Goal: Complete application form

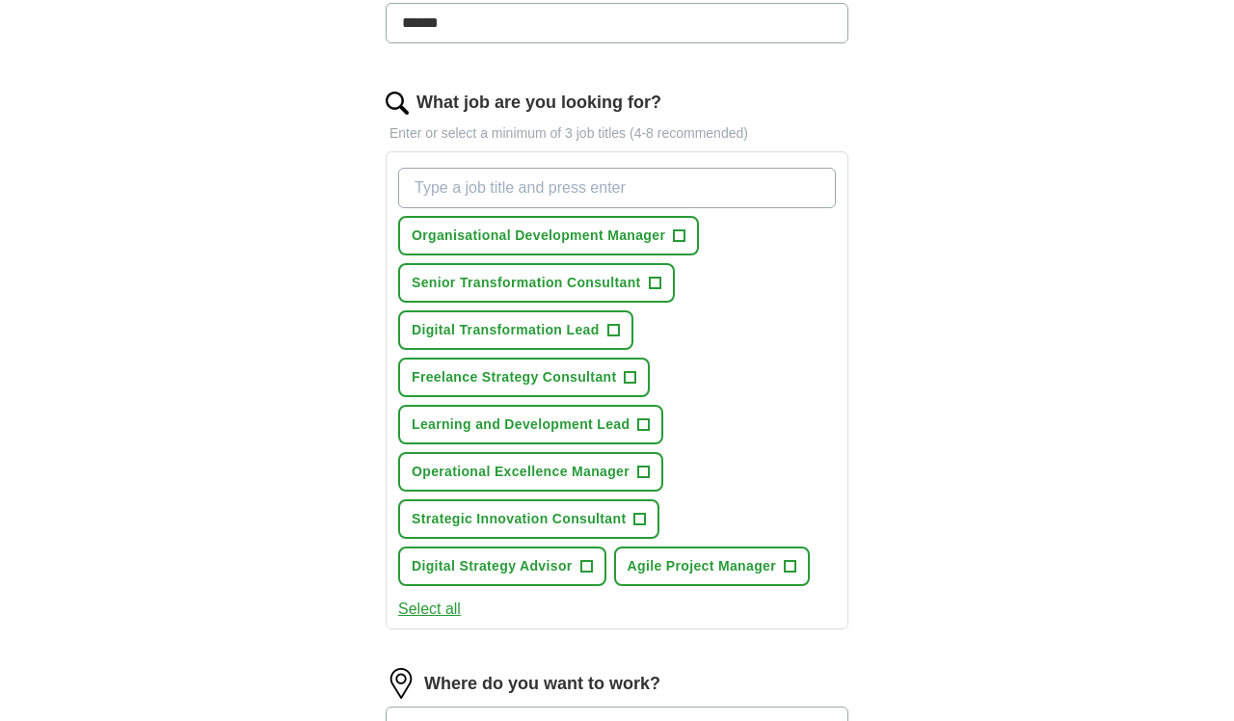
scroll to position [562, 0]
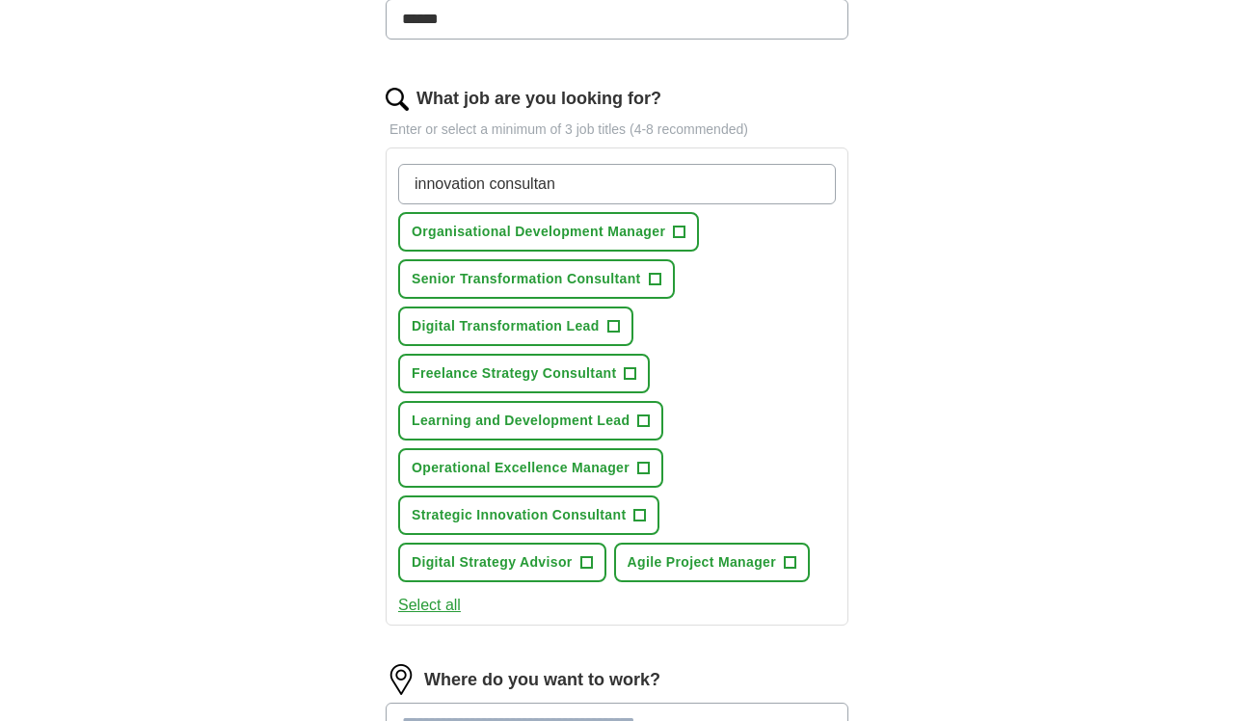
type input "innovation consultant"
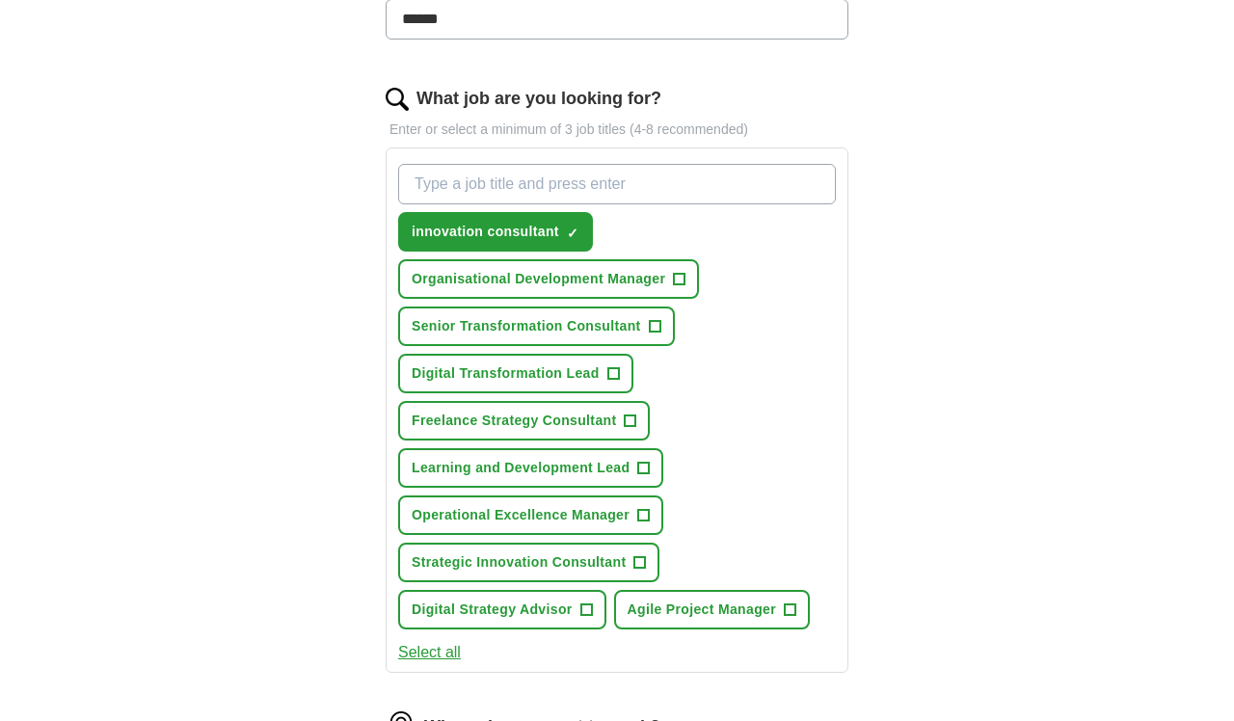
click at [680, 277] on span "+" at bounding box center [680, 279] width 12 height 15
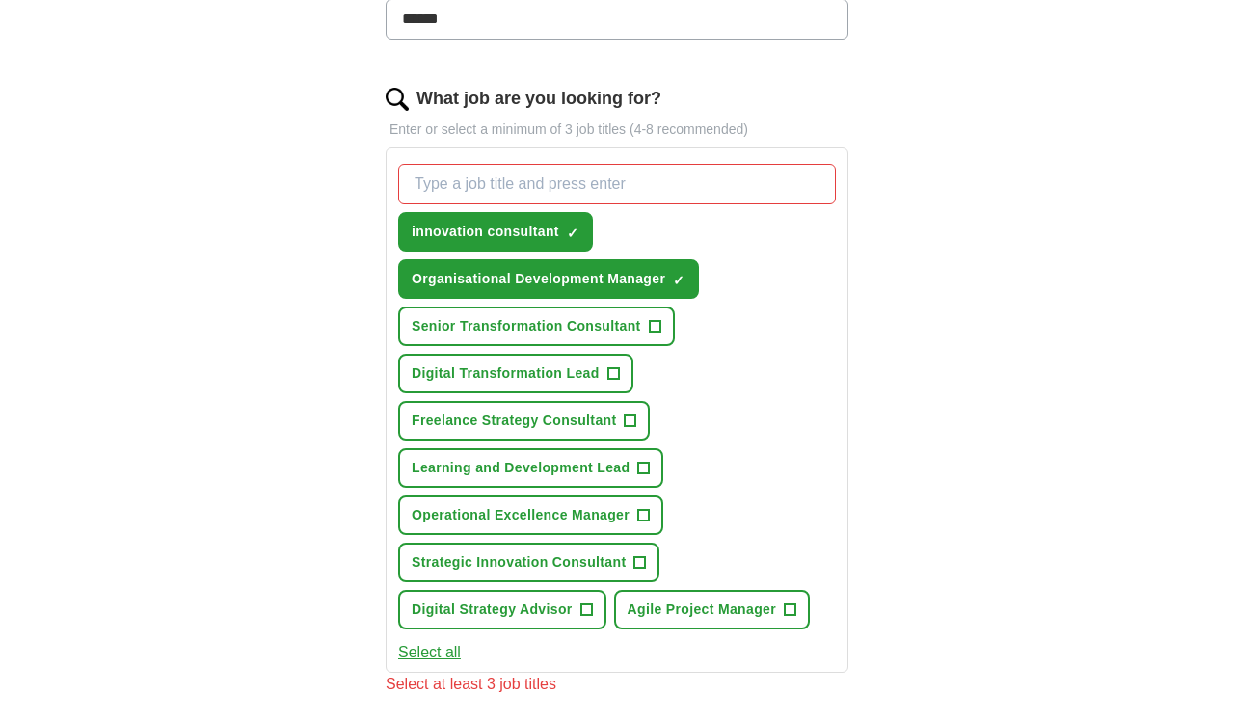
click at [652, 326] on span "+" at bounding box center [655, 326] width 12 height 15
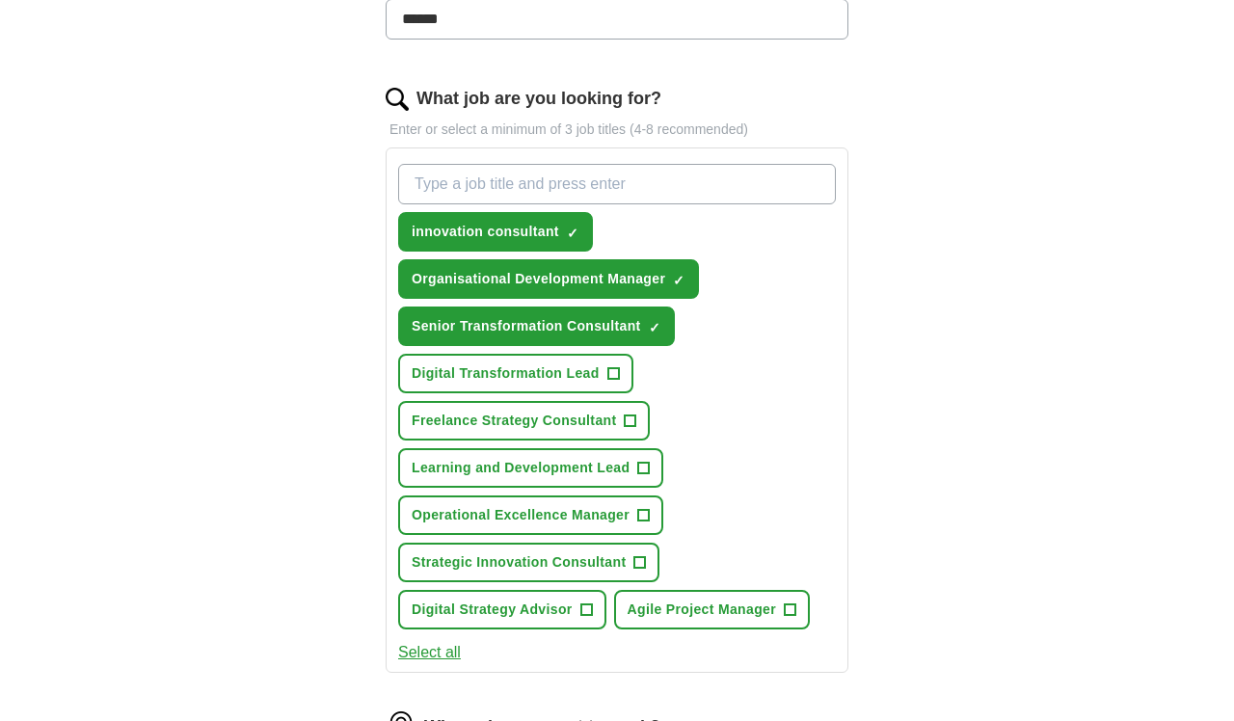
click at [613, 373] on span "+" at bounding box center [613, 373] width 12 height 15
click at [630, 417] on span "+" at bounding box center [631, 421] width 12 height 15
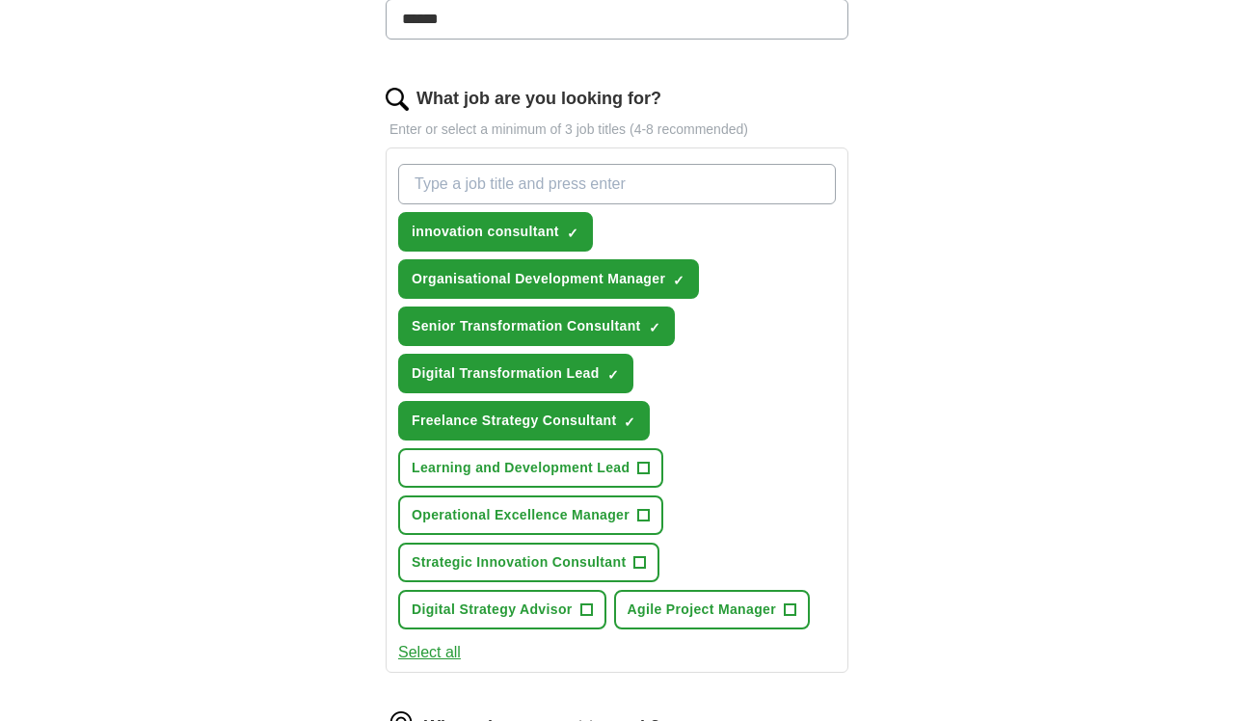
click at [646, 463] on span "+" at bounding box center [644, 468] width 12 height 15
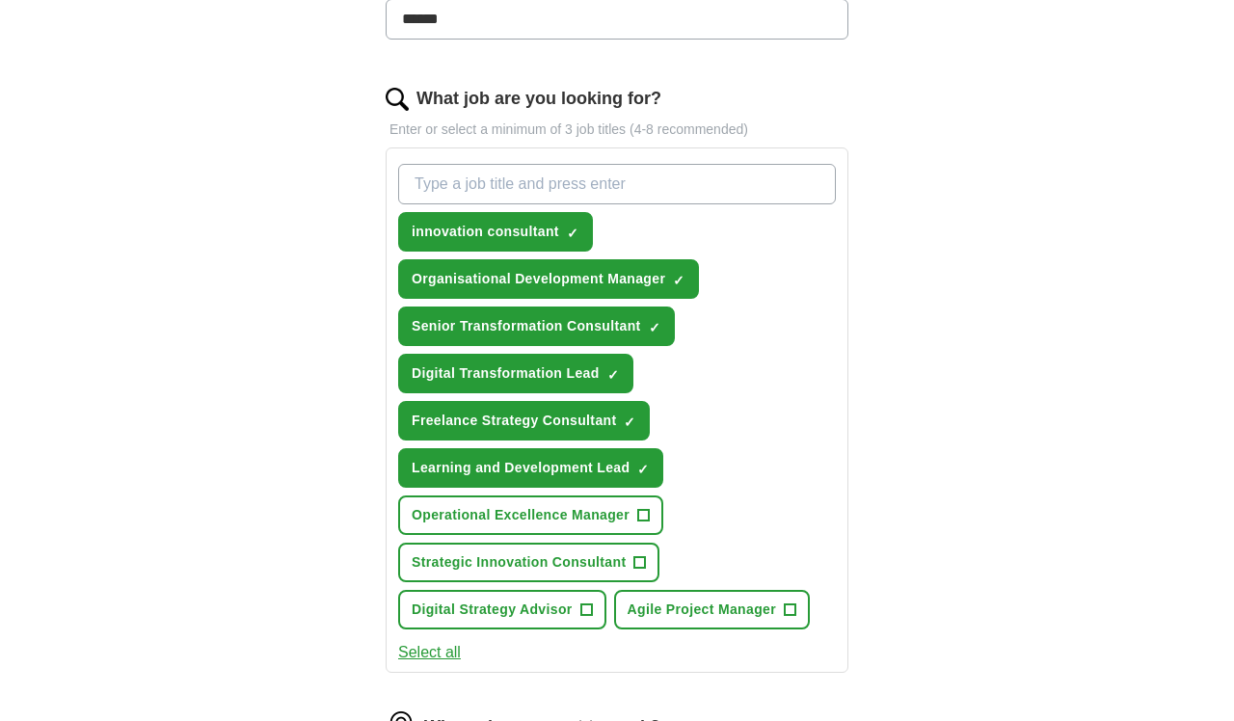
click at [645, 515] on span "+" at bounding box center [644, 515] width 12 height 15
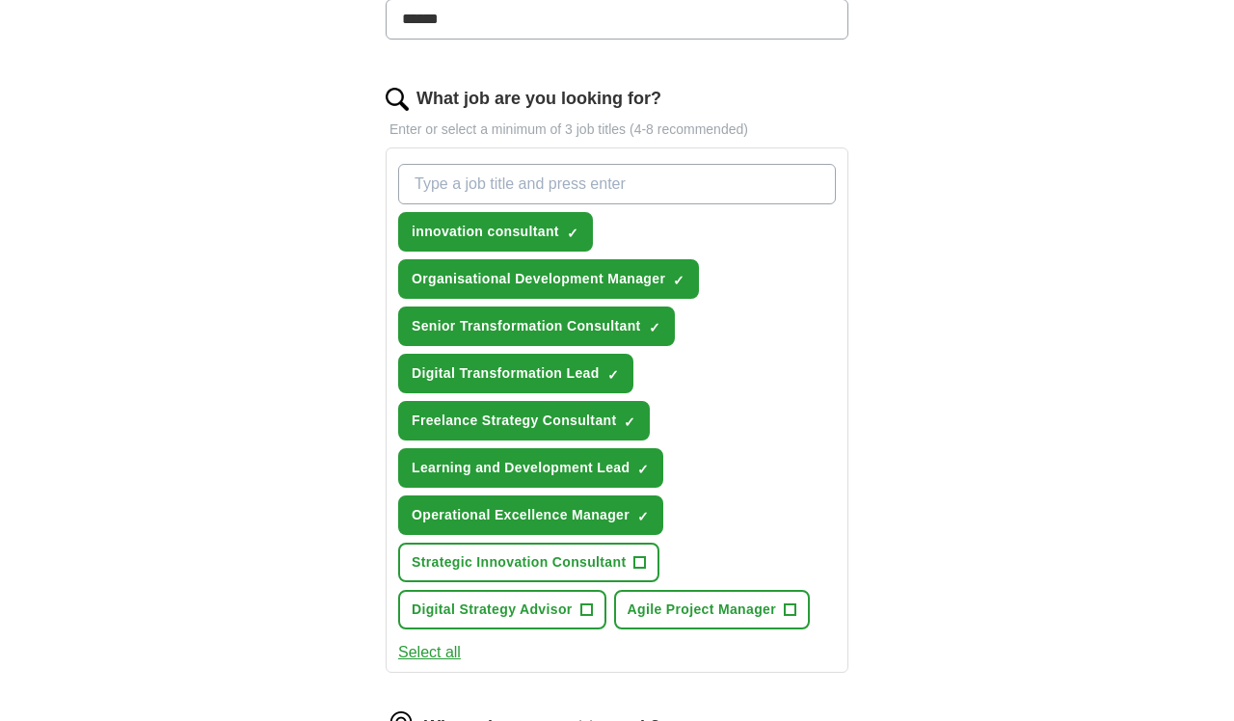
click at [638, 562] on span "+" at bounding box center [640, 562] width 12 height 15
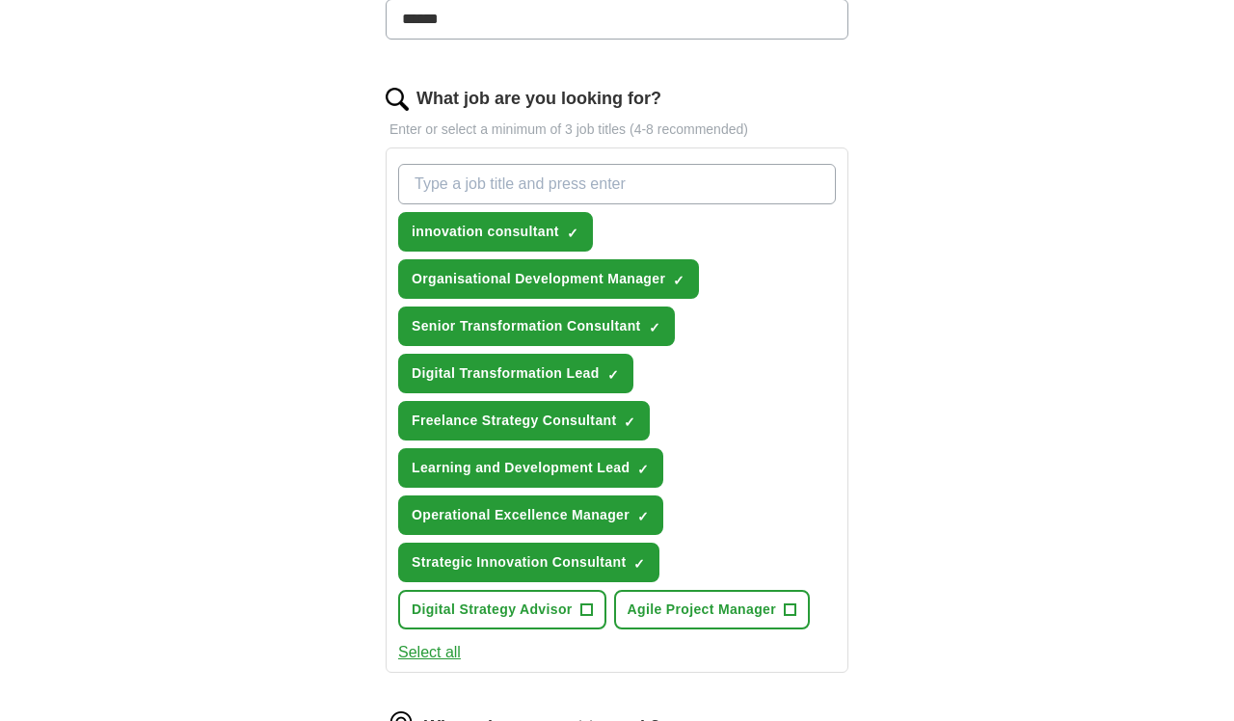
scroll to position [602, 0]
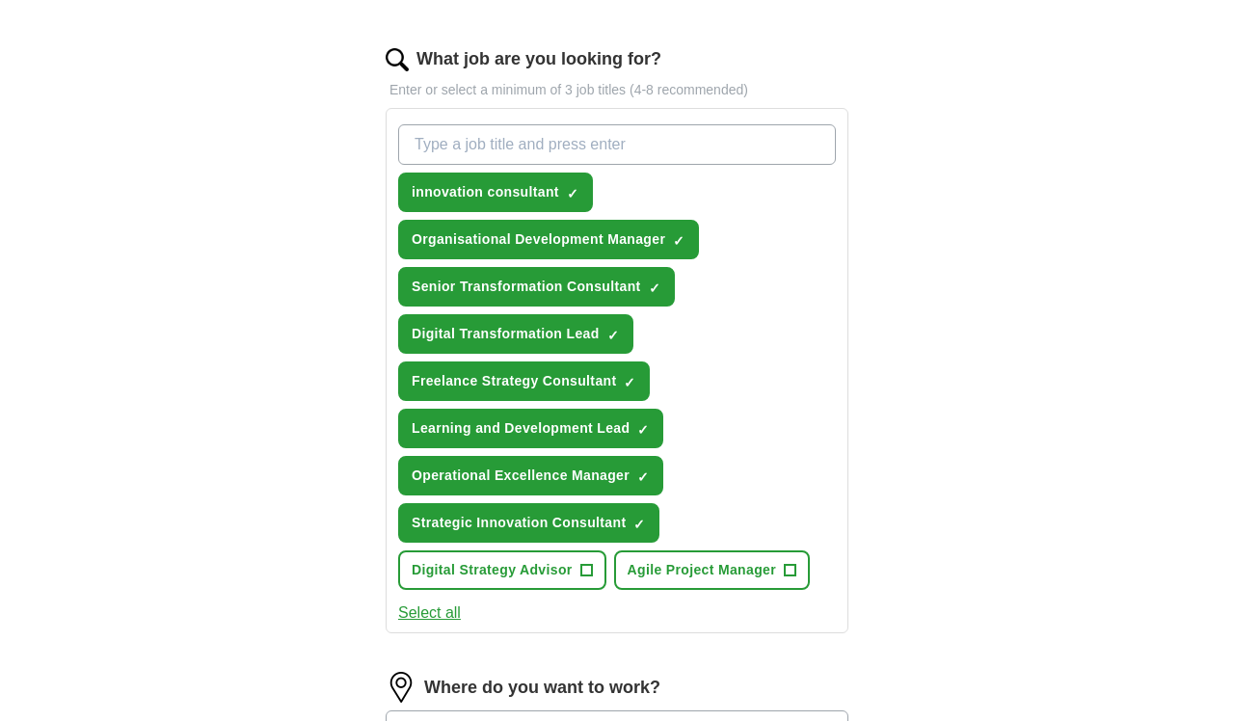
click at [0, 0] on span "×" at bounding box center [0, 0] width 0 height 0
click at [585, 570] on span "+" at bounding box center [586, 570] width 12 height 15
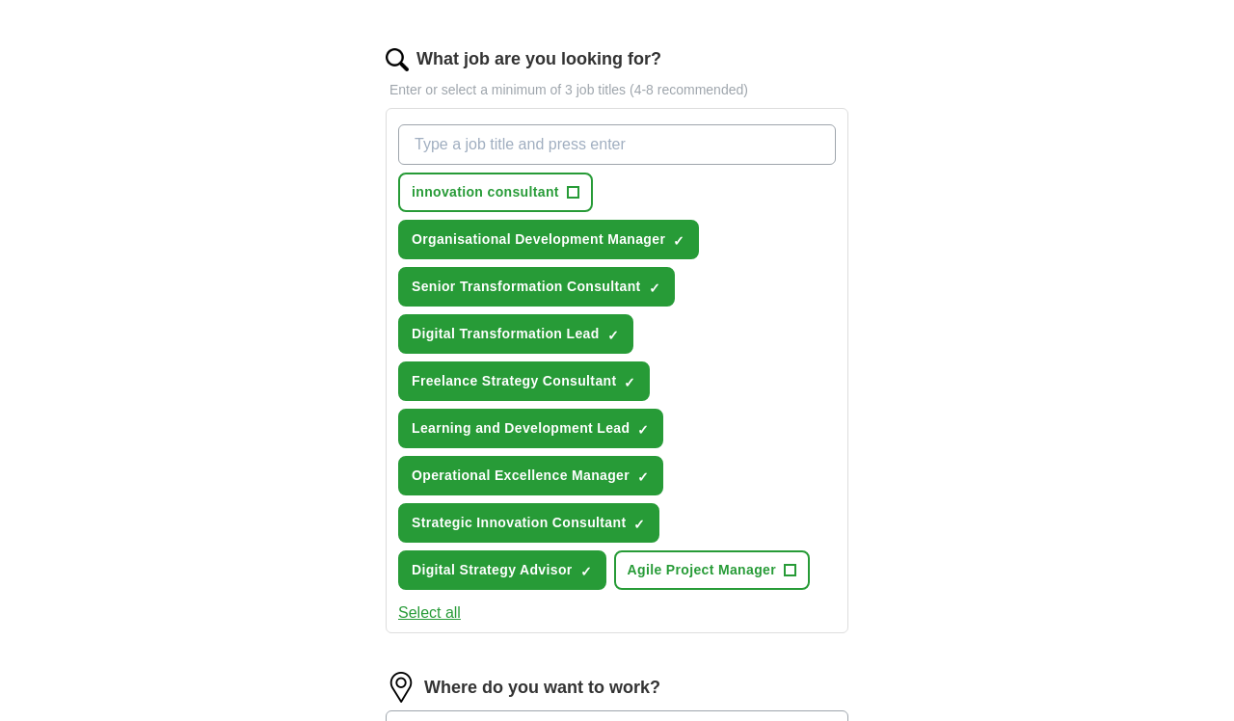
click at [788, 568] on span "+" at bounding box center [790, 570] width 12 height 15
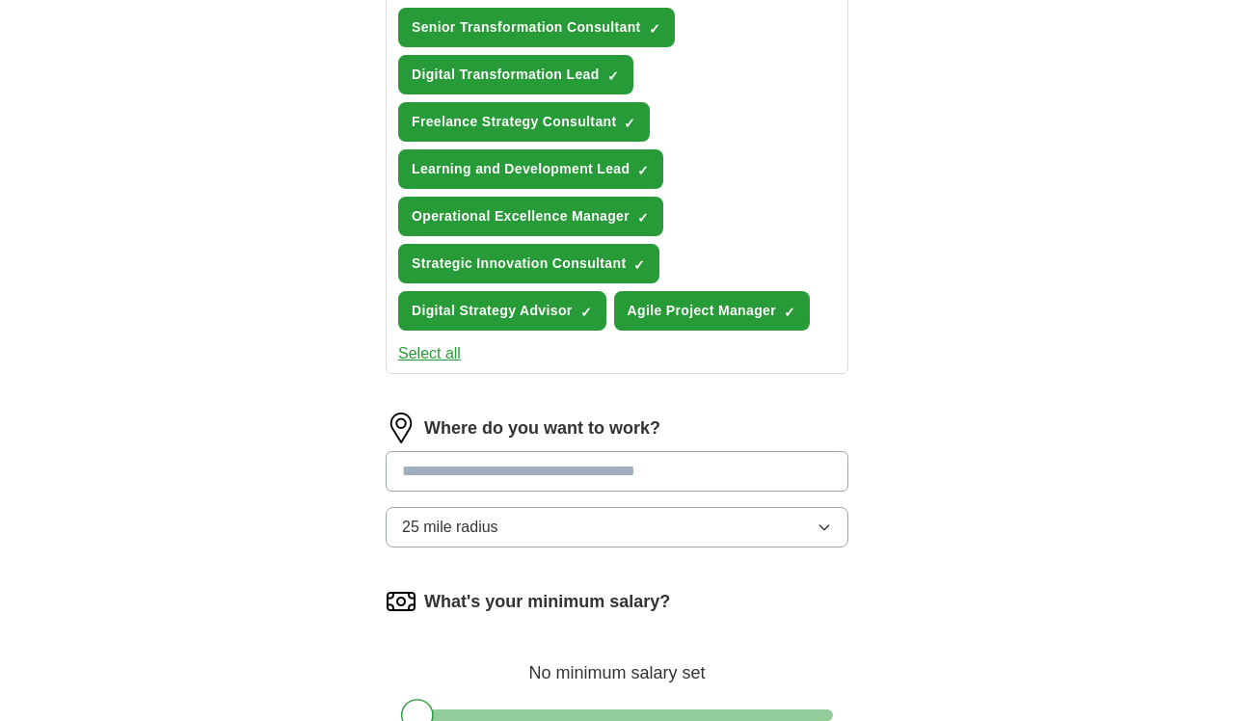
scroll to position [864, 0]
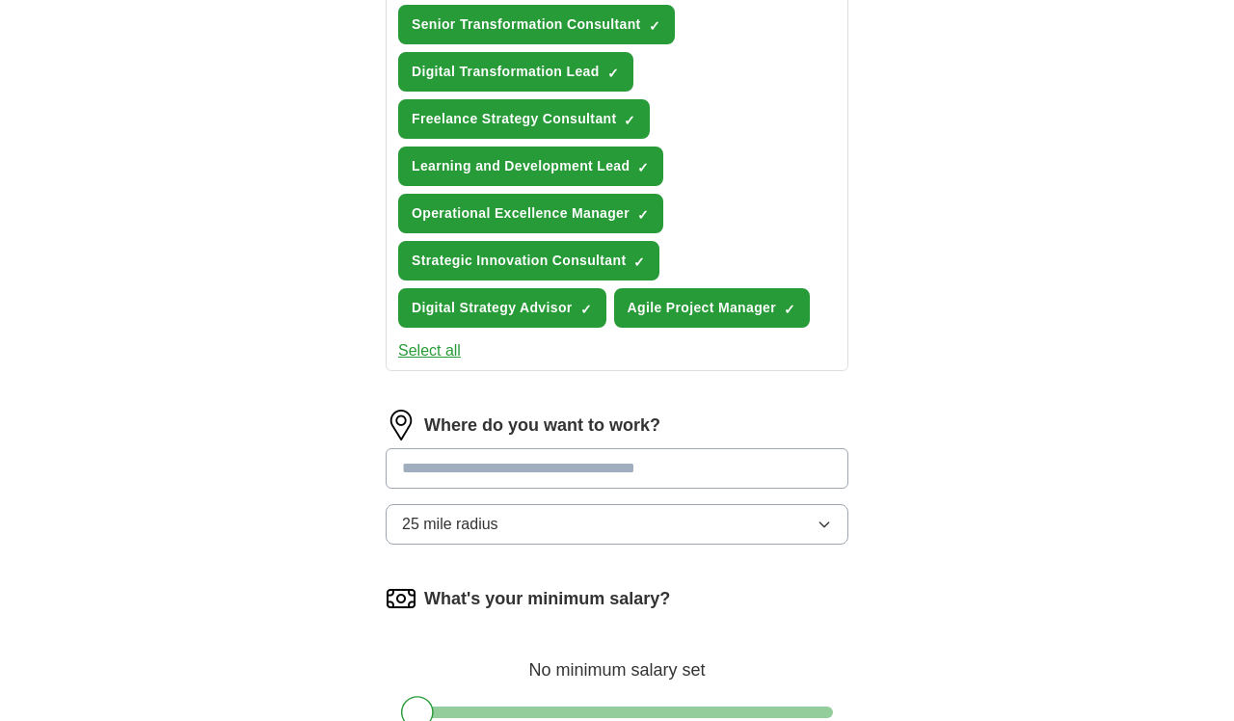
click at [443, 352] on button "Select all" at bounding box center [429, 350] width 63 height 23
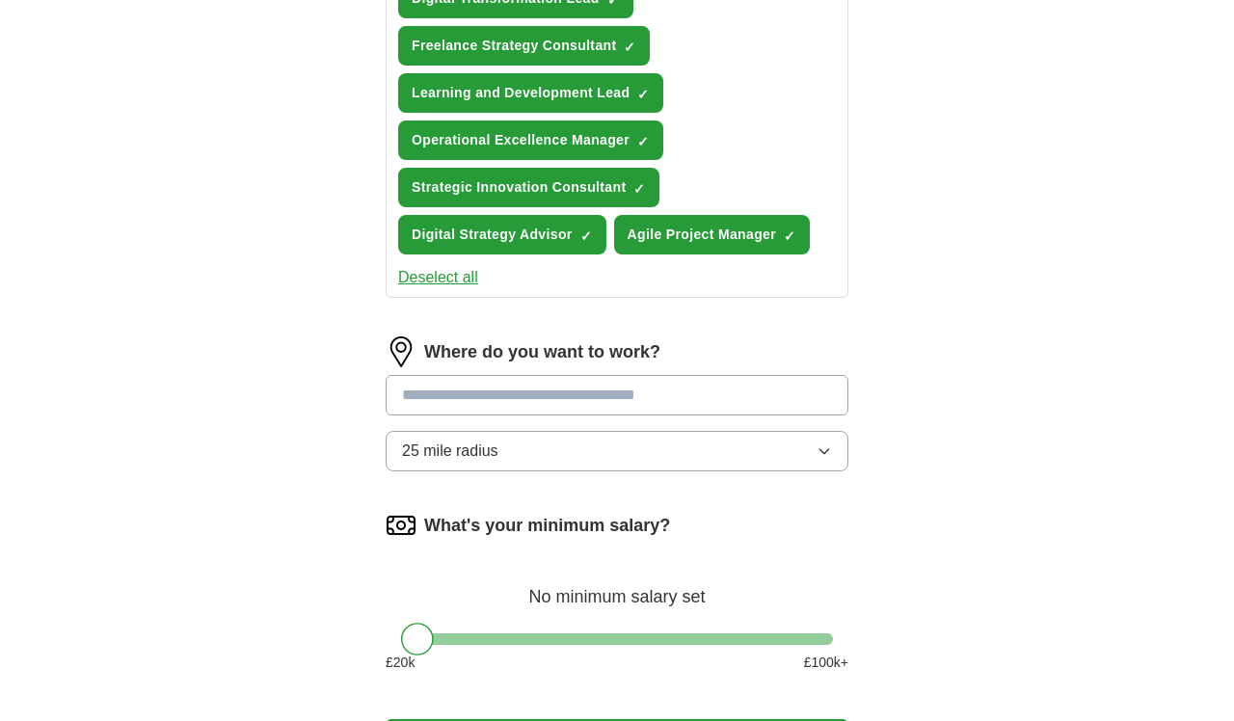
scroll to position [939, 0]
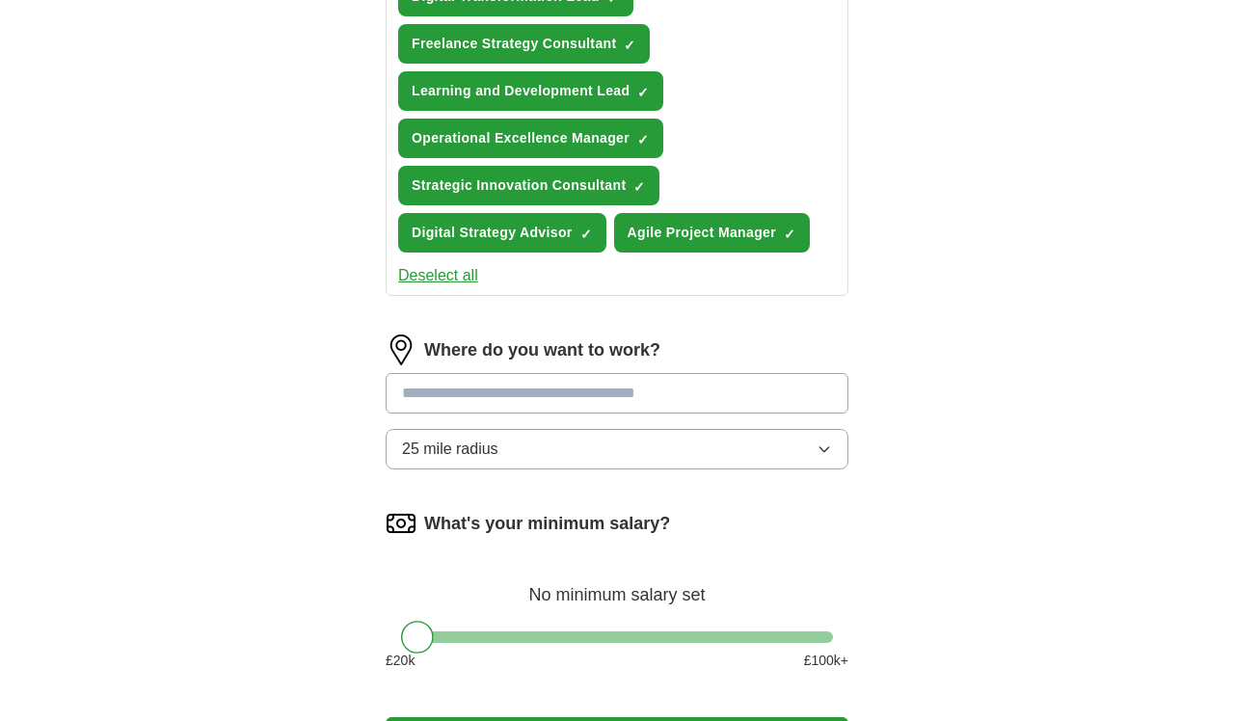
click at [555, 401] on input "text" at bounding box center [617, 393] width 463 height 40
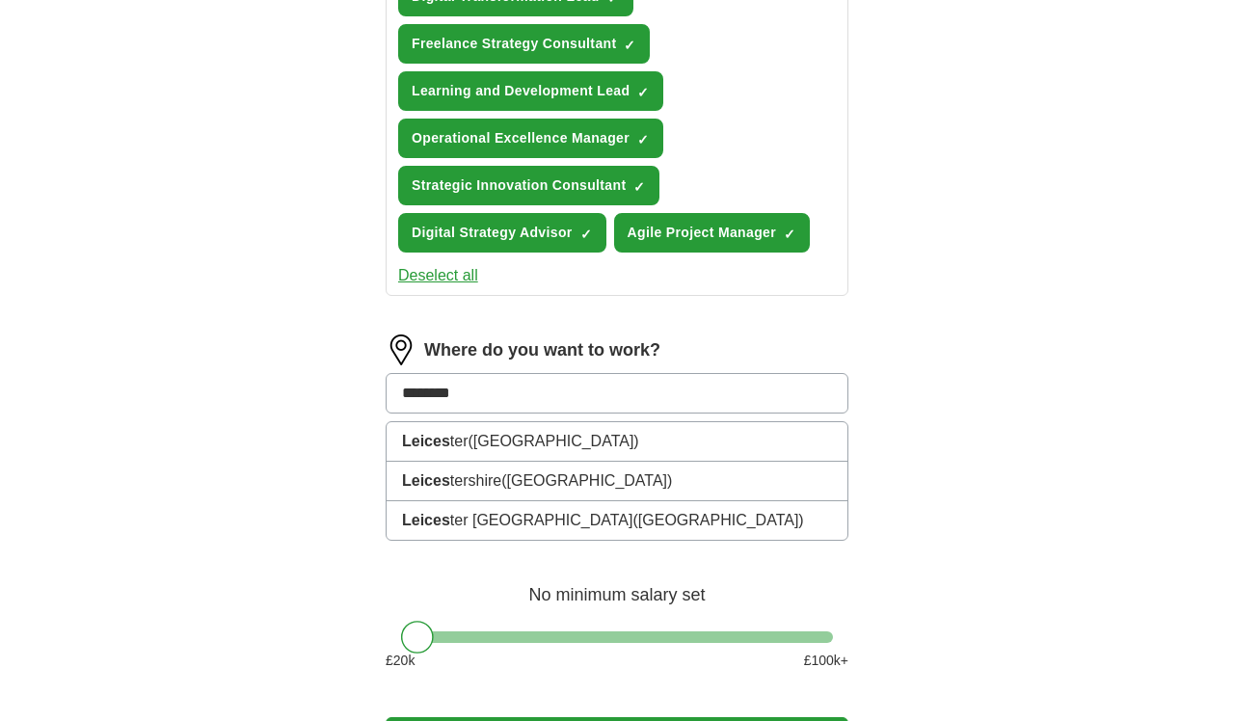
type input "*********"
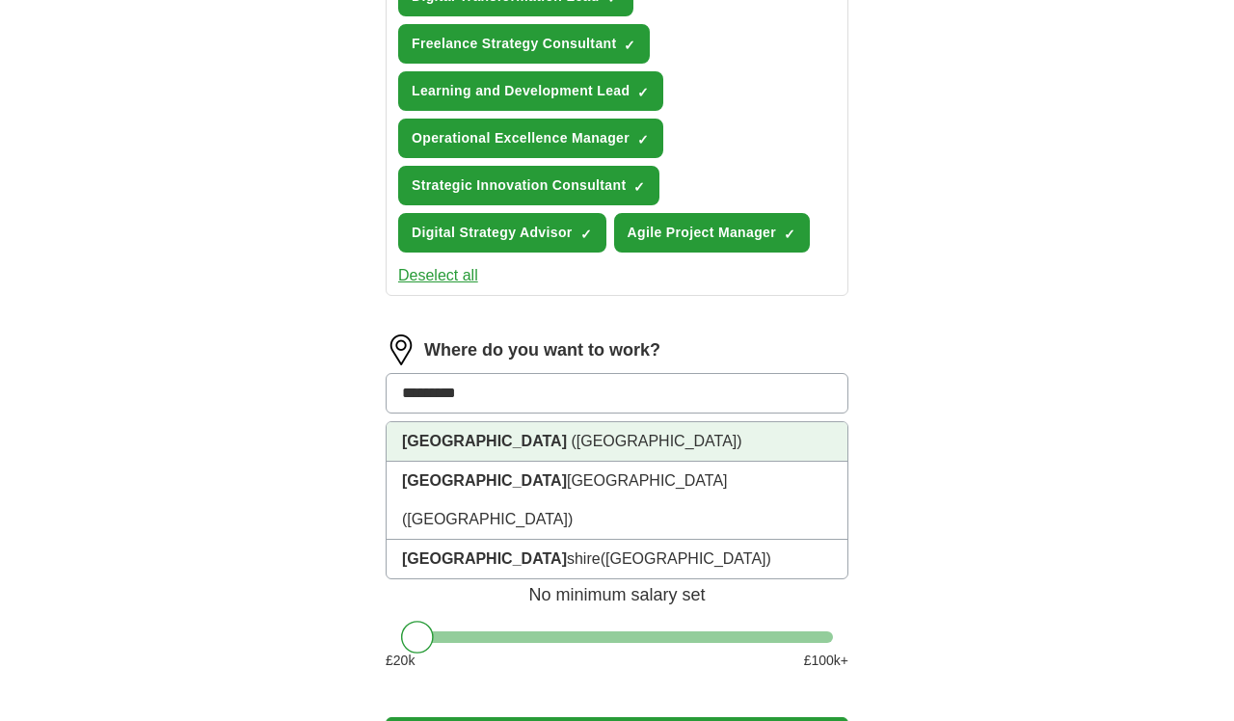
click at [454, 443] on strong "[GEOGRAPHIC_DATA]" at bounding box center [484, 441] width 165 height 16
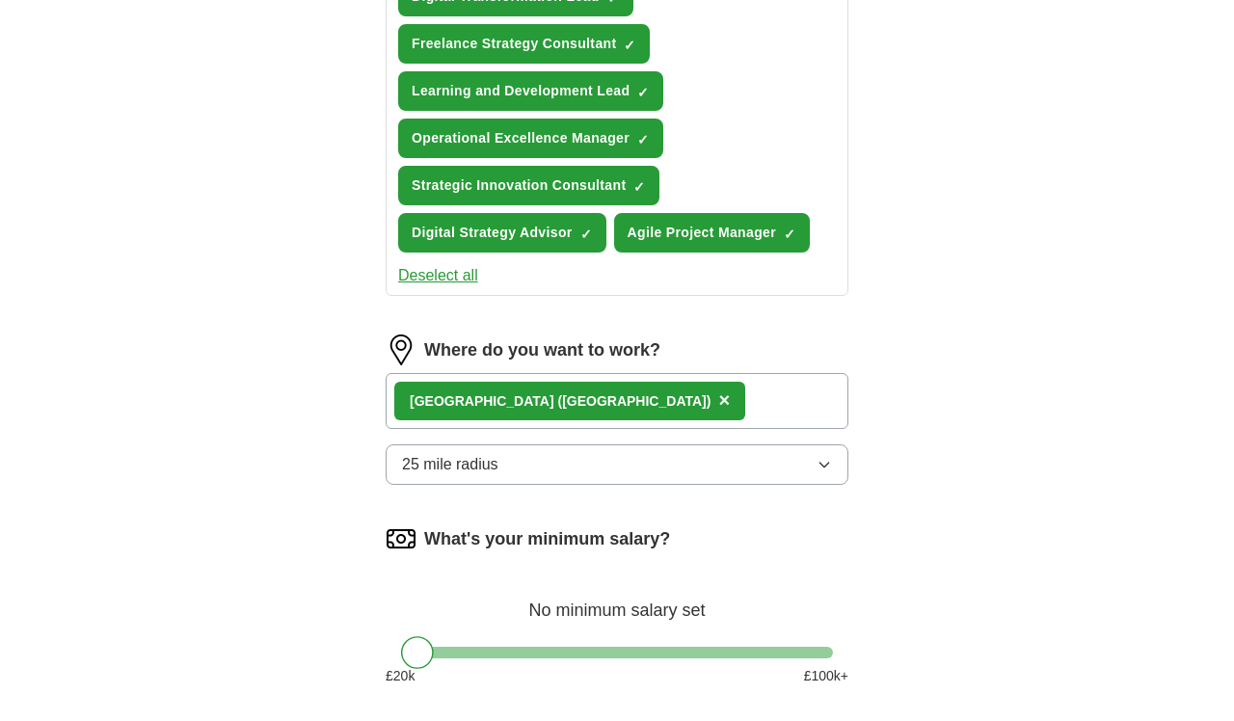
click at [543, 471] on button "25 mile radius" at bounding box center [617, 464] width 463 height 40
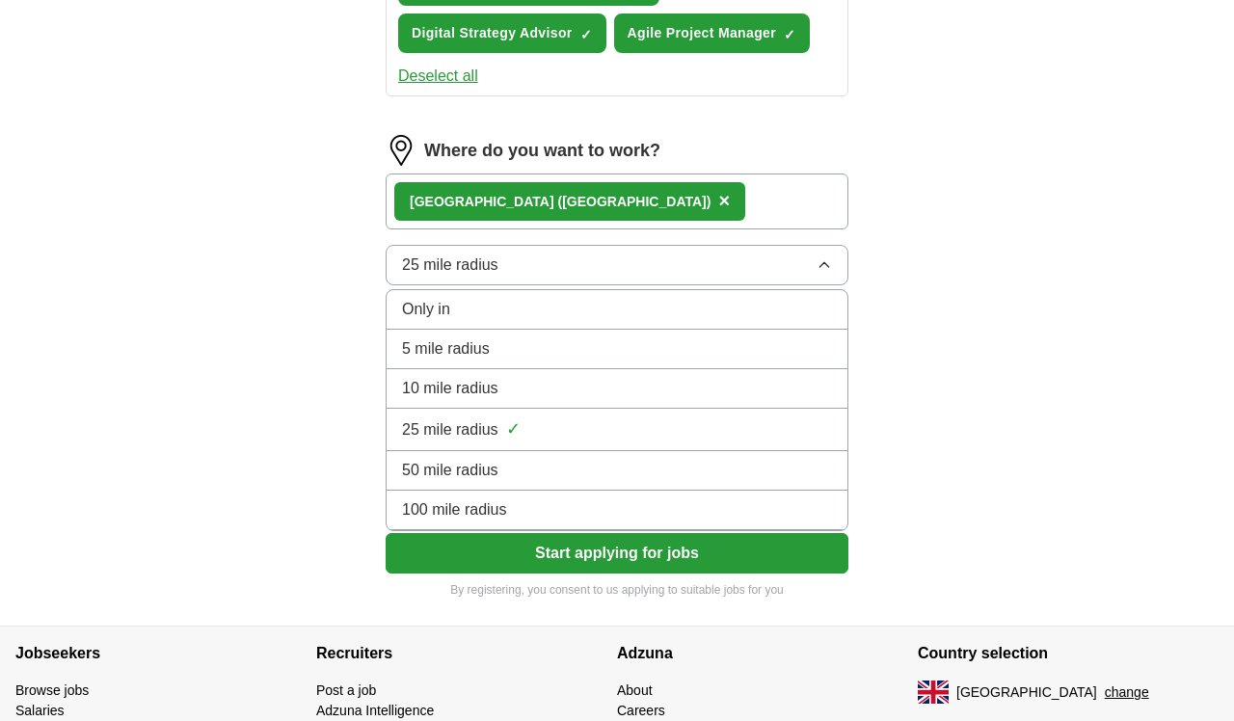
scroll to position [1140, 0]
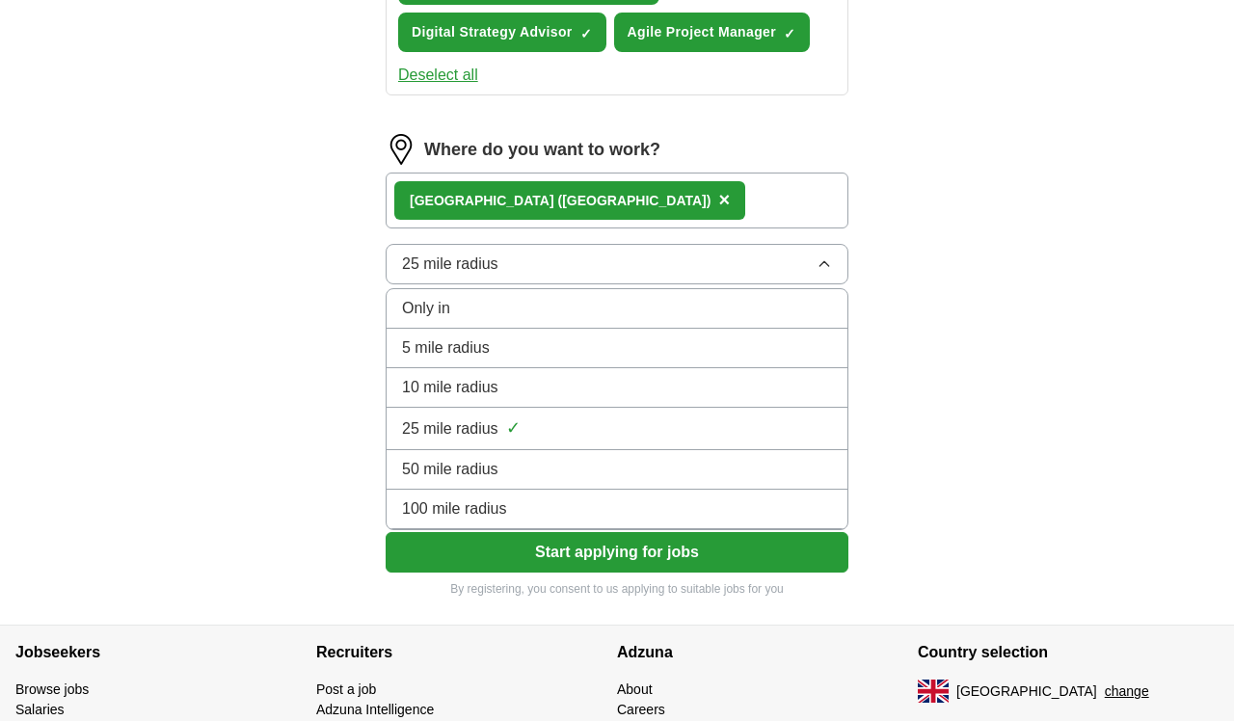
click at [500, 508] on span "100 mile radius" at bounding box center [454, 509] width 105 height 23
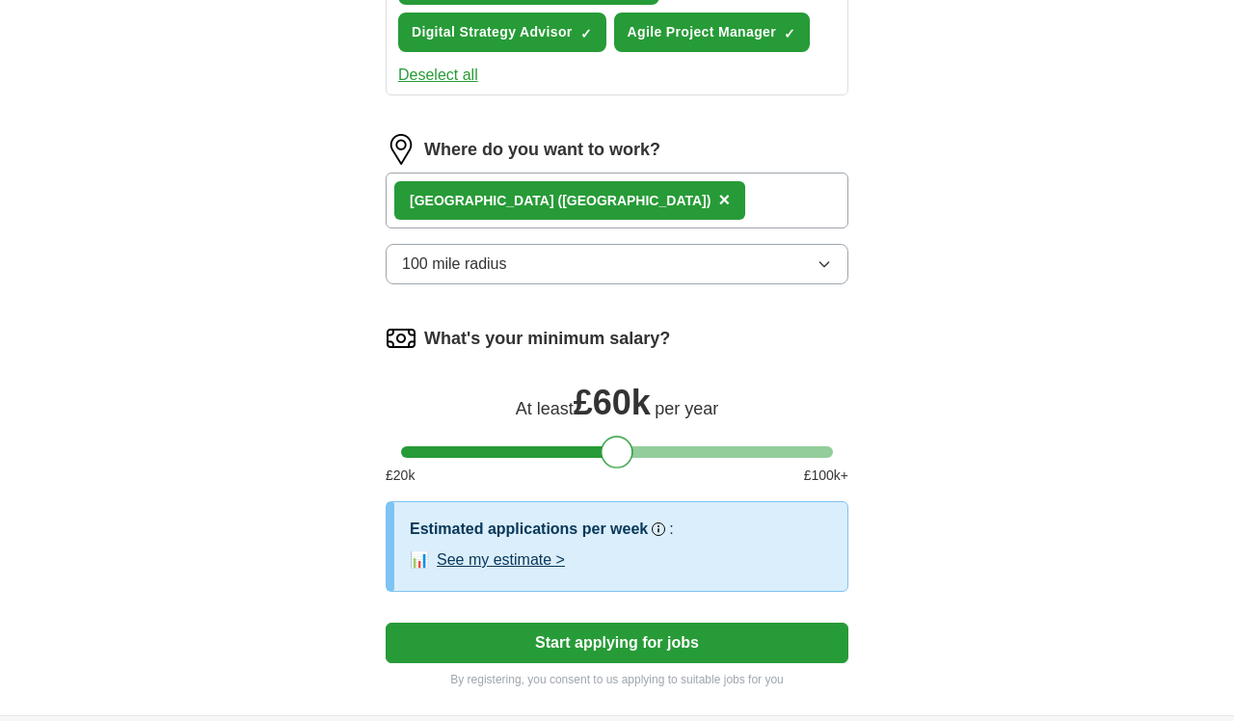
drag, startPoint x: 421, startPoint y: 444, endPoint x: 621, endPoint y: 445, distance: 199.6
click at [621, 445] on div at bounding box center [617, 452] width 33 height 33
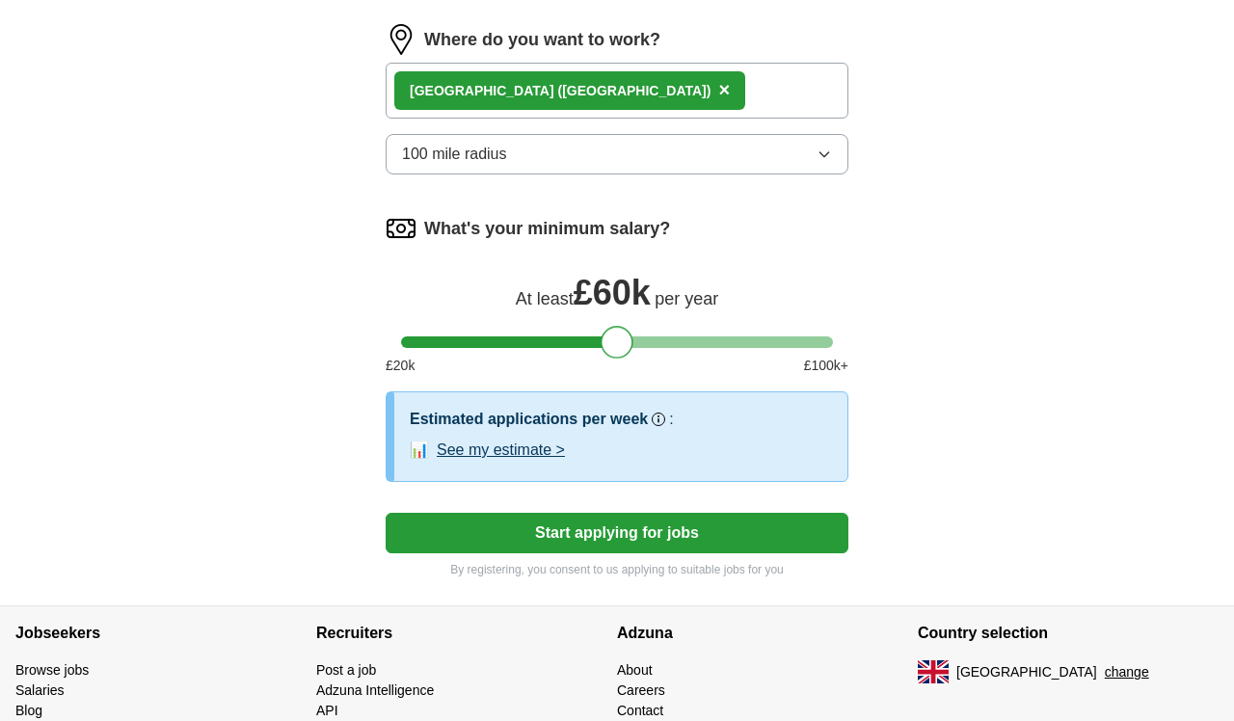
scroll to position [1252, 0]
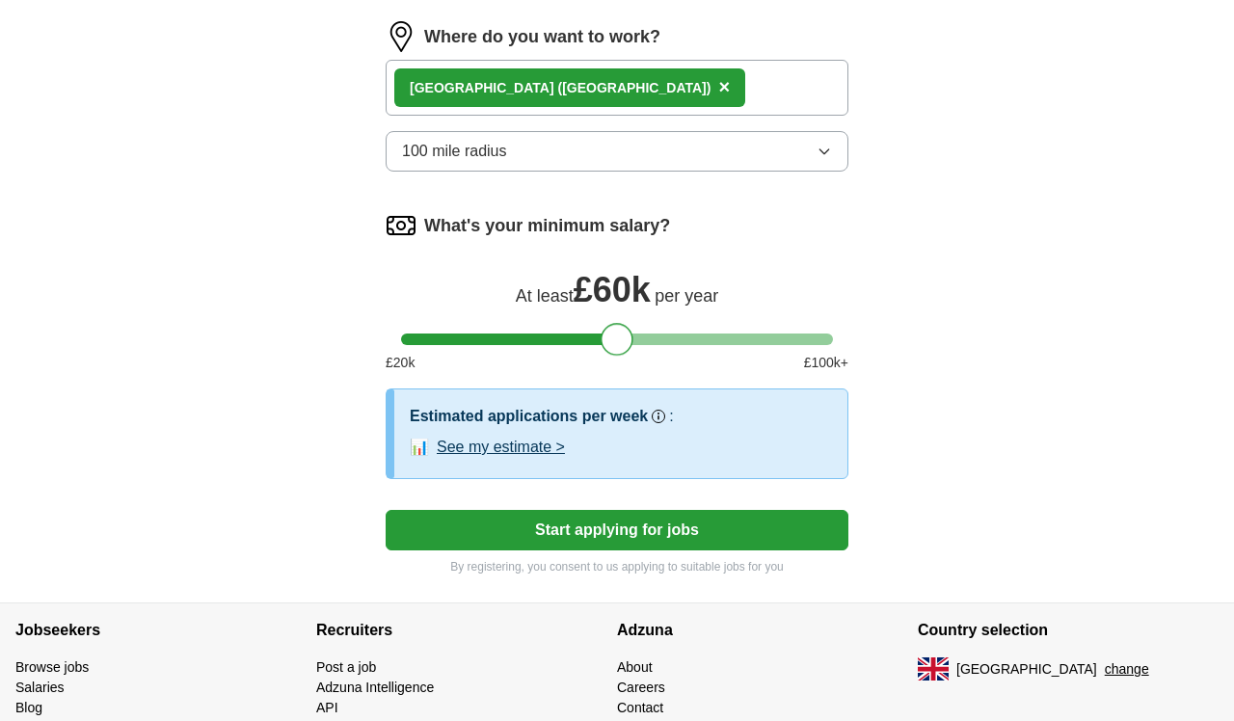
click at [467, 446] on button "See my estimate >" at bounding box center [501, 447] width 128 height 23
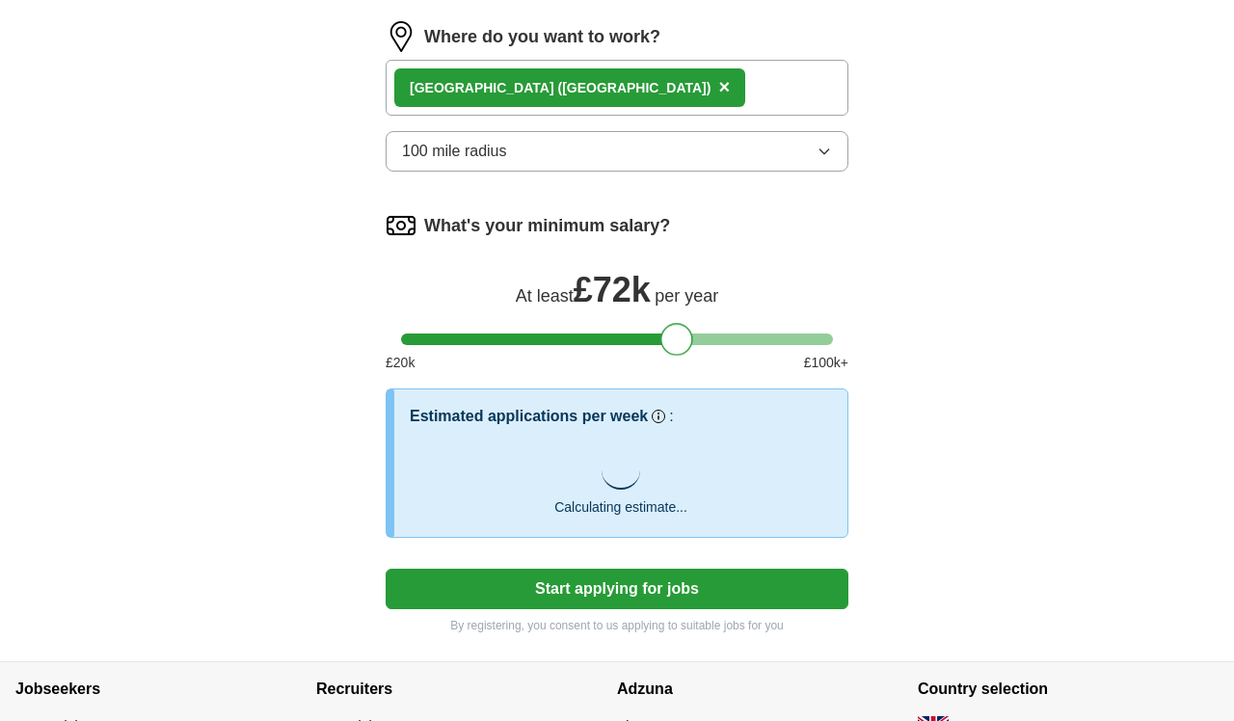
drag, startPoint x: 618, startPoint y: 341, endPoint x: 679, endPoint y: 340, distance: 60.8
click at [679, 340] on div at bounding box center [676, 339] width 33 height 33
drag, startPoint x: 674, startPoint y: 340, endPoint x: 594, endPoint y: 338, distance: 80.1
click at [594, 338] on div at bounding box center [596, 339] width 33 height 33
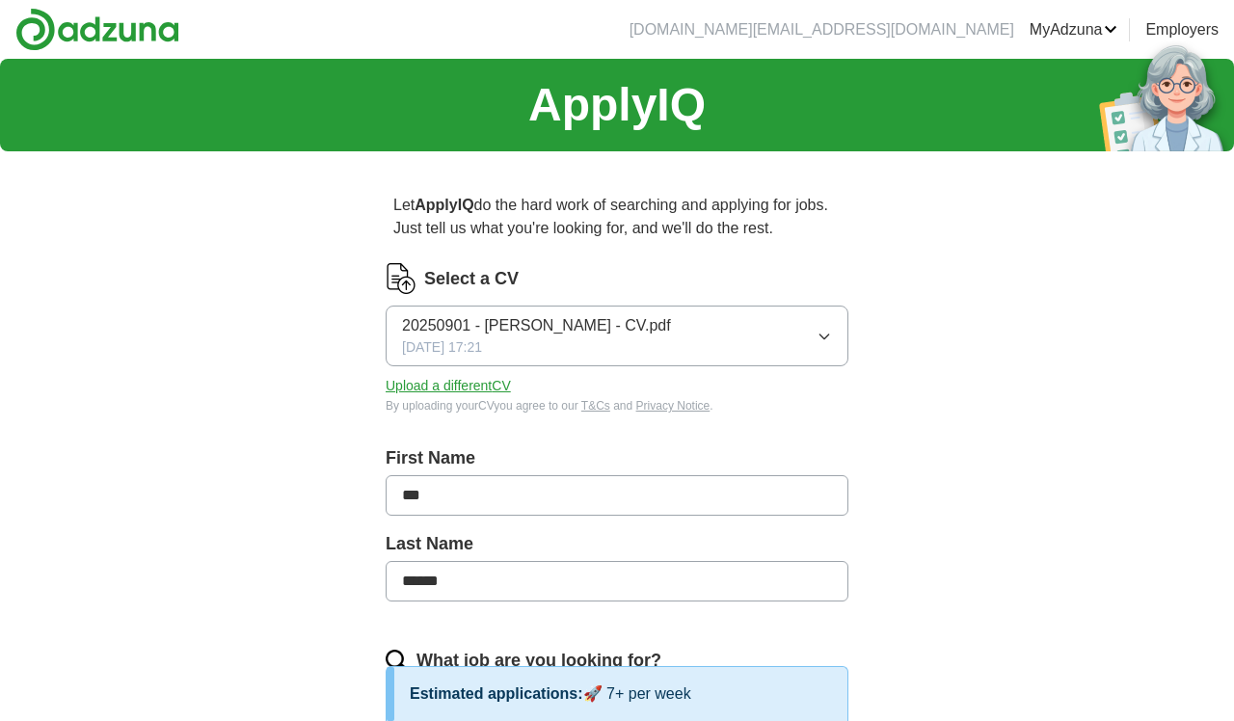
scroll to position [0, 0]
click at [815, 337] on button "20250901 - [PERSON_NAME] - CV.pdf [DATE] 17:21" at bounding box center [617, 336] width 463 height 61
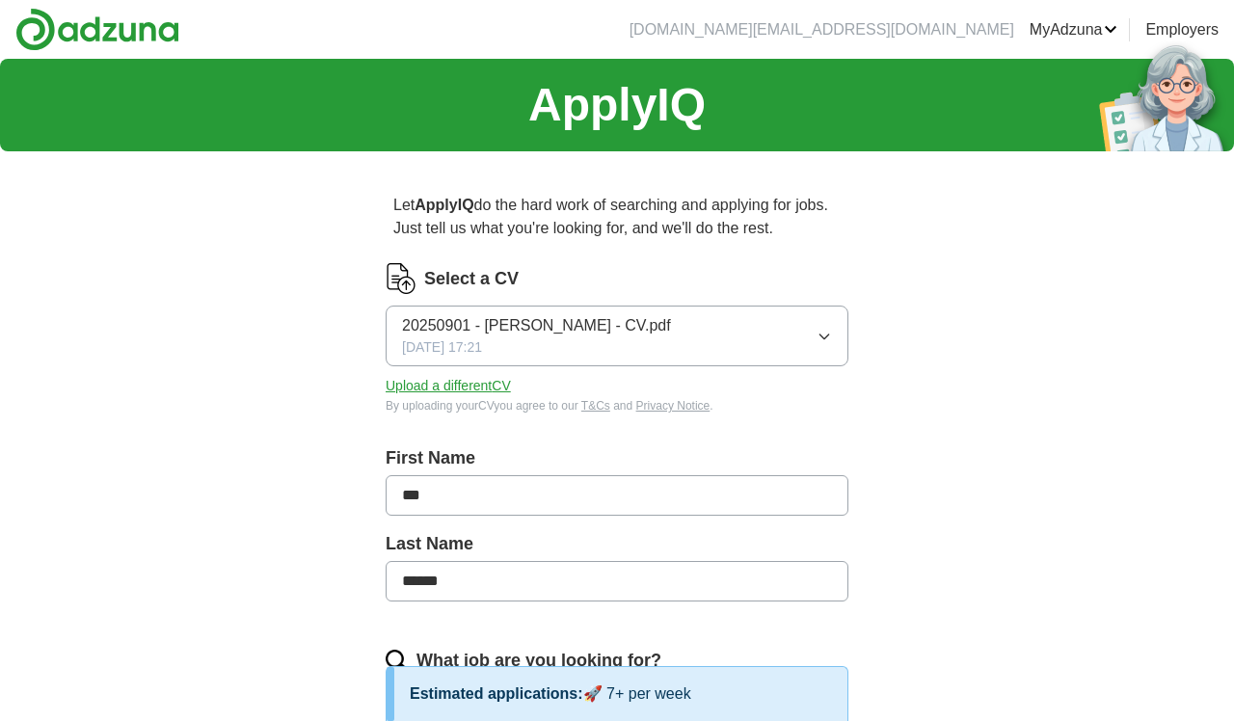
click at [482, 385] on button "Upload a different CV" at bounding box center [448, 386] width 125 height 20
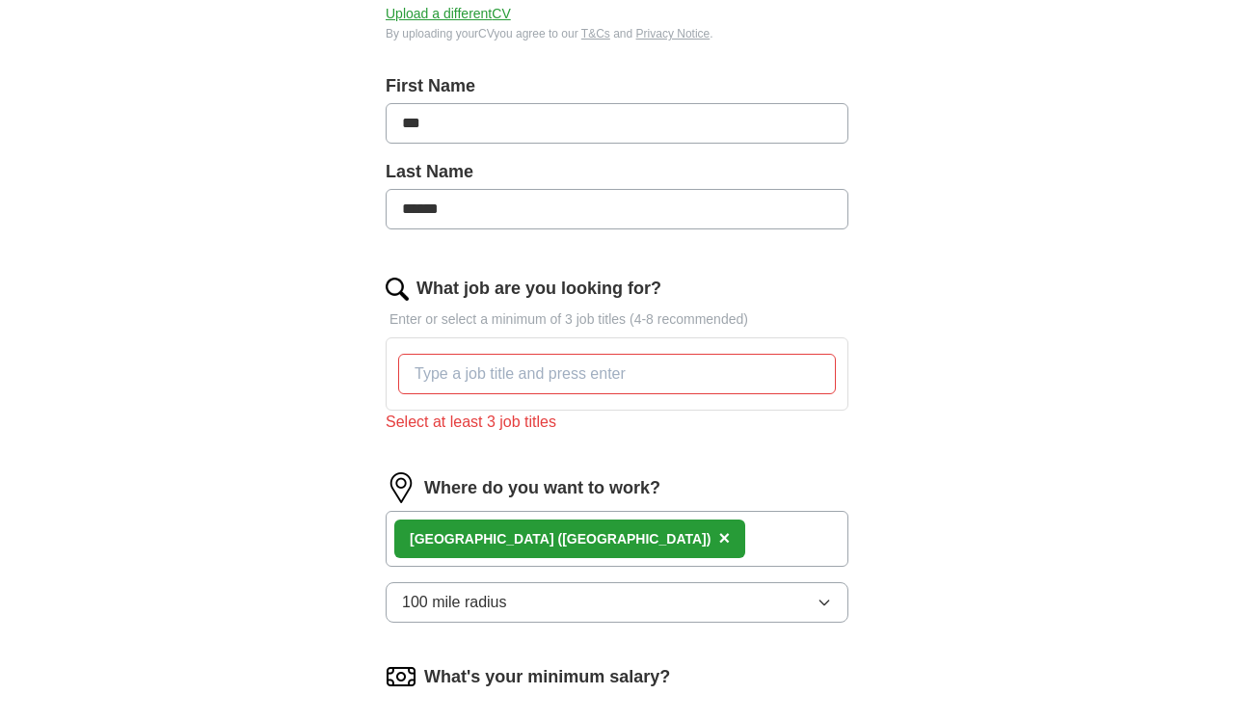
scroll to position [359, 0]
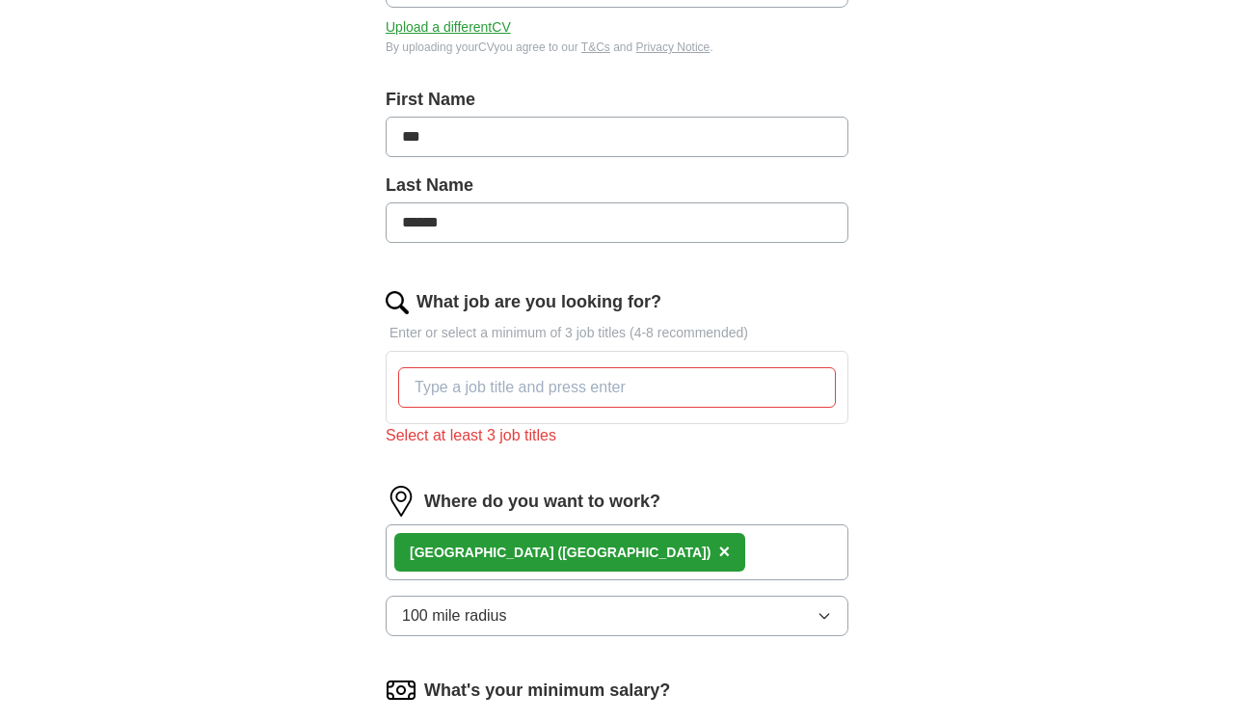
click at [535, 389] on input "What job are you looking for?" at bounding box center [617, 387] width 438 height 40
click at [1004, 417] on div "ApplyIQ Let ApplyIQ do the hard work of searching and applying for jobs. Just t…" at bounding box center [617, 338] width 1234 height 1277
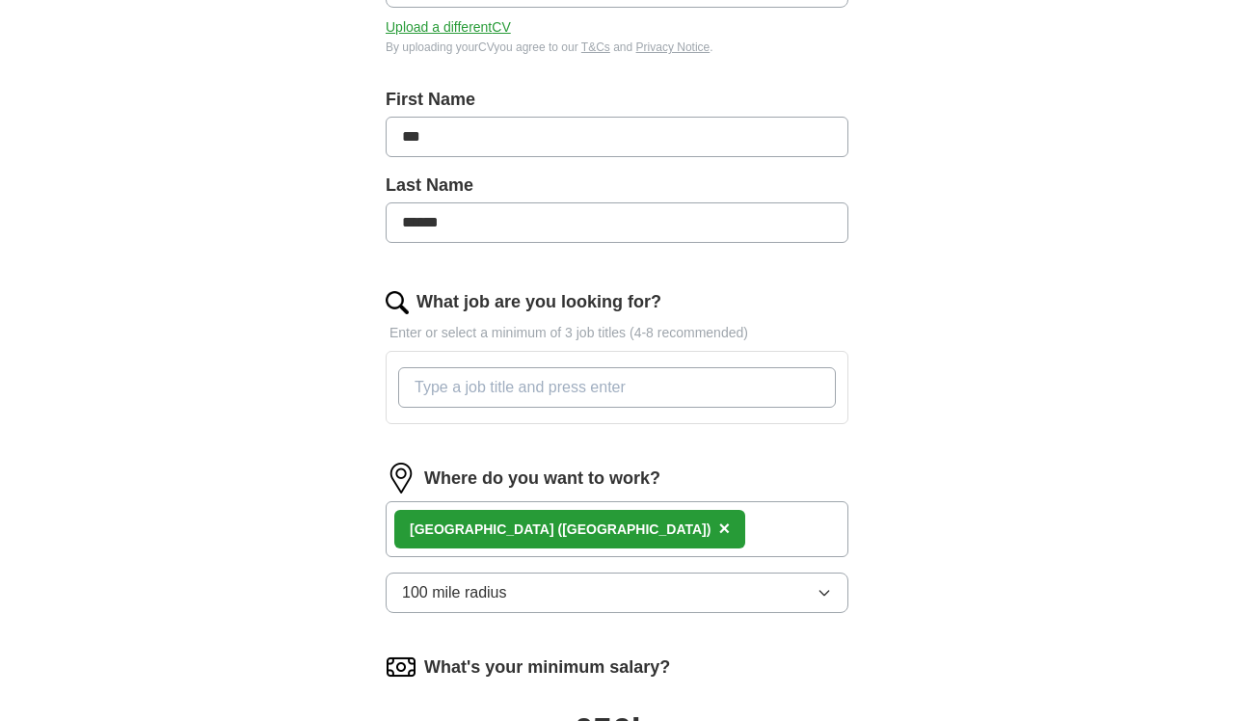
click at [600, 391] on input "What job are you looking for?" at bounding box center [617, 387] width 438 height 40
click at [317, 370] on div "Let ApplyIQ do the hard work of searching and applying for jobs. Just tell us w…" at bounding box center [617, 380] width 617 height 1145
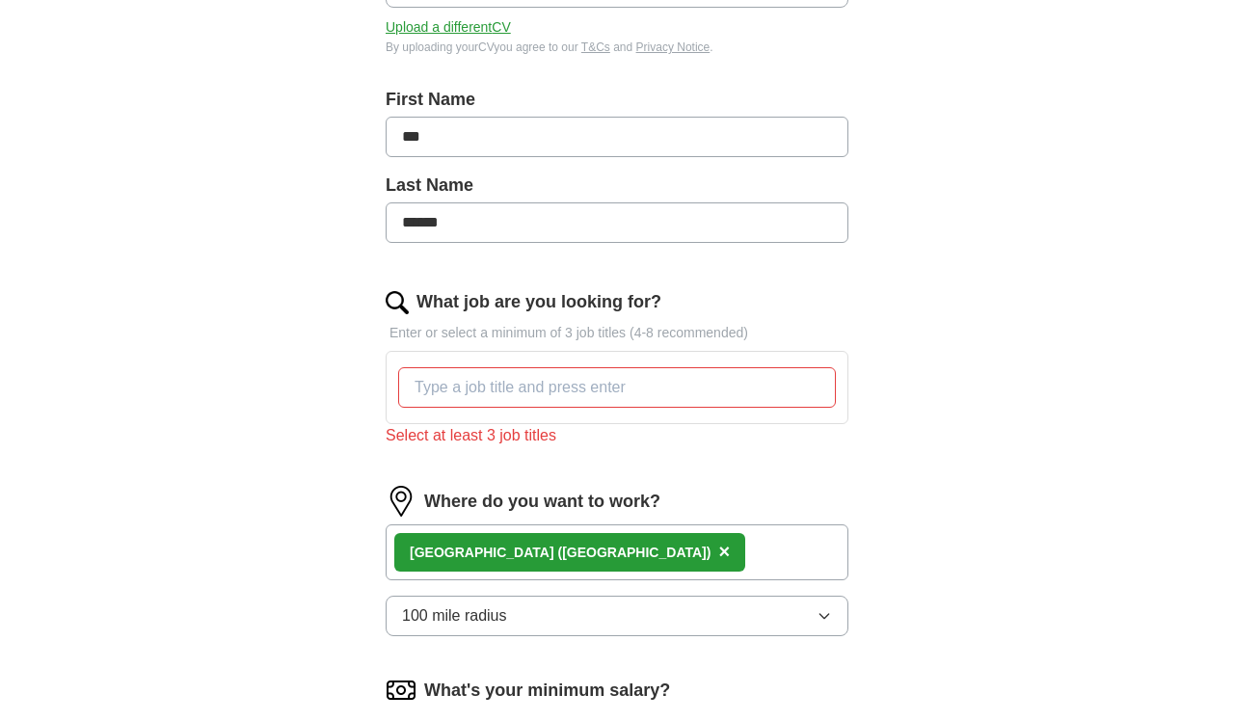
click at [514, 390] on input "What job are you looking for?" at bounding box center [617, 387] width 438 height 40
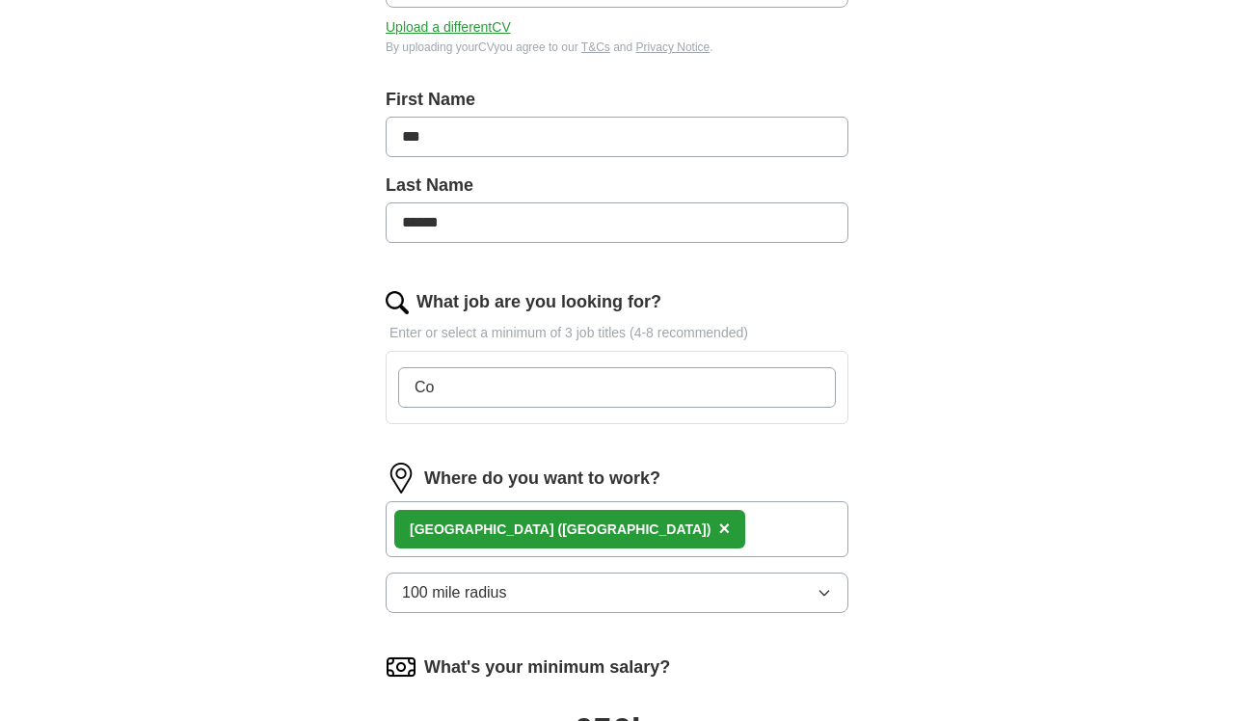
type input "C"
type input "Senior Consultant"
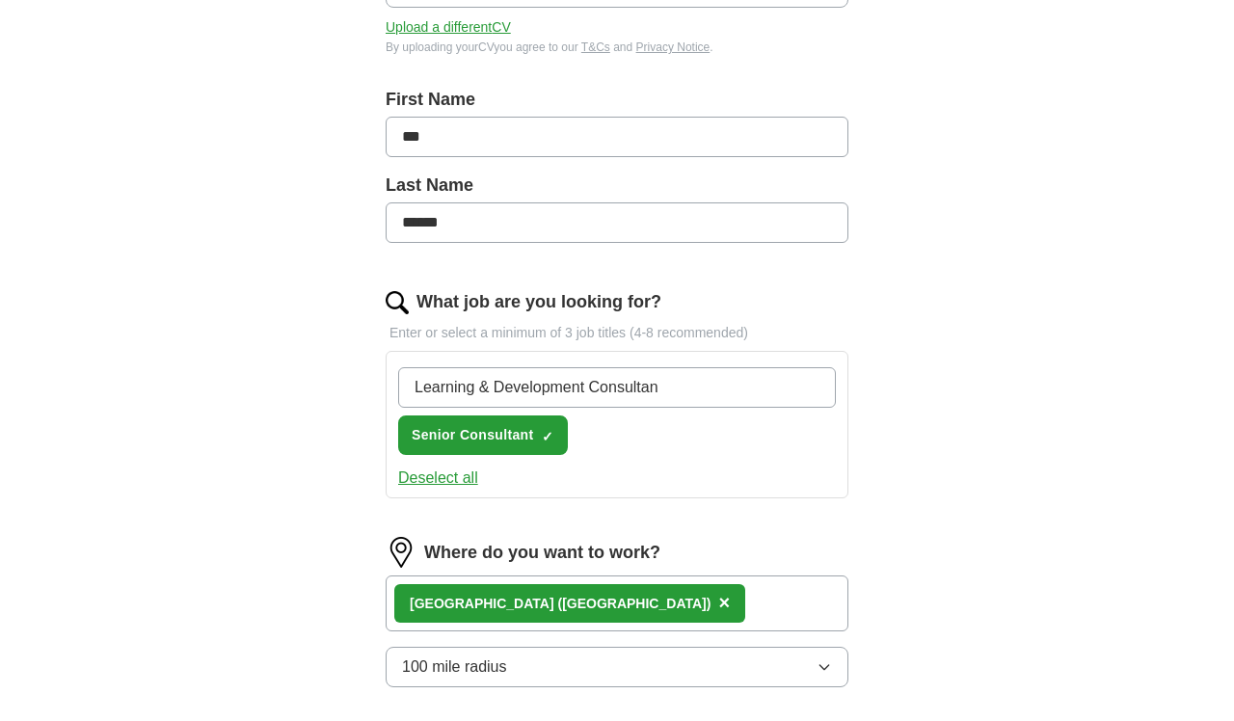
type input "Learning & Development Consultant"
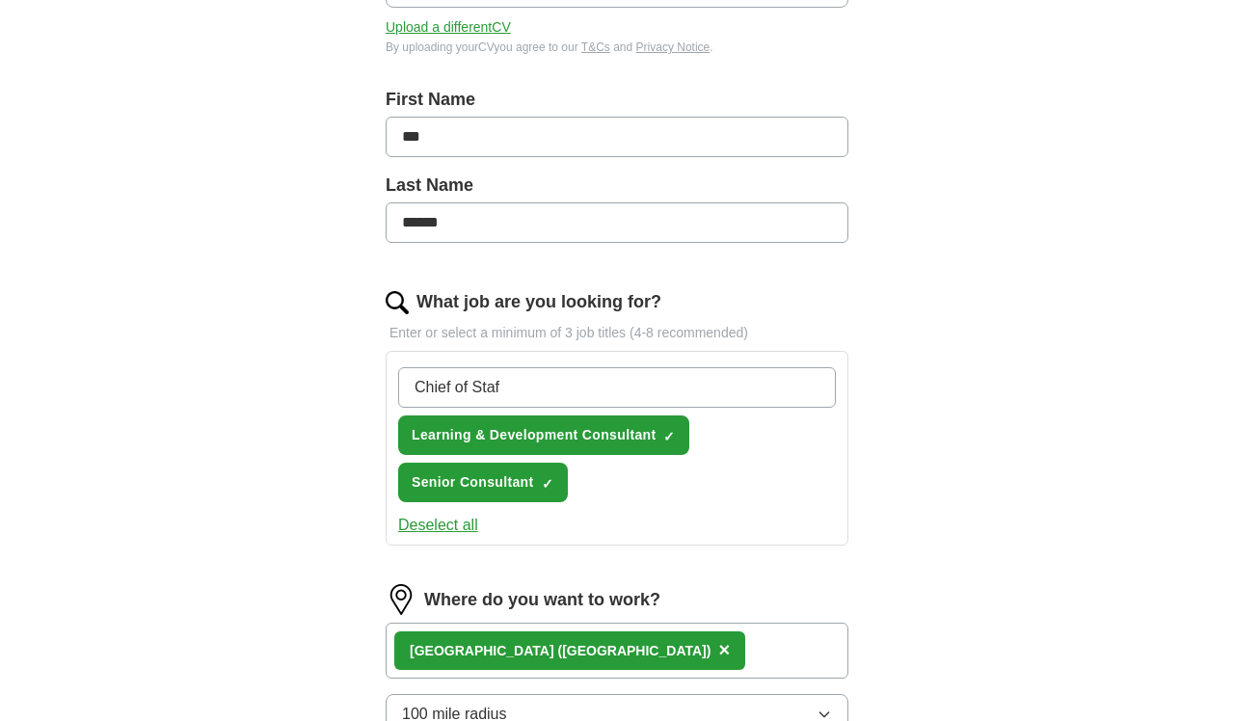
type input "Chief of Staff"
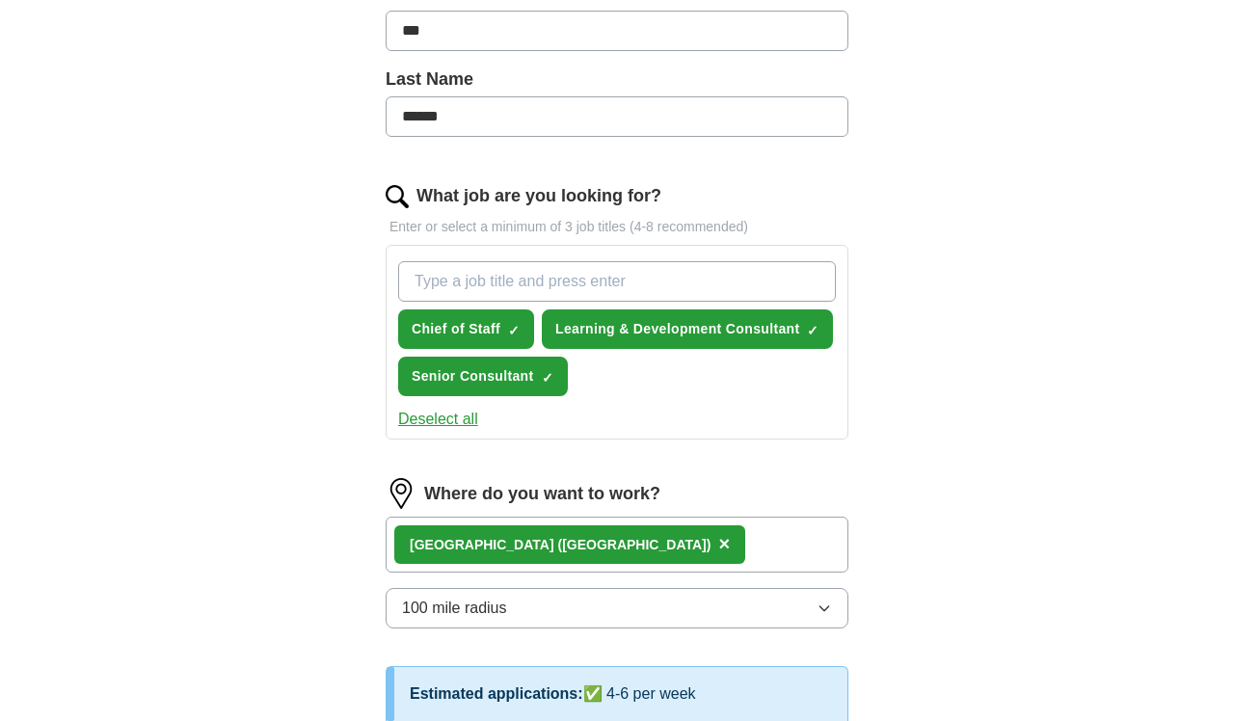
scroll to position [442, 0]
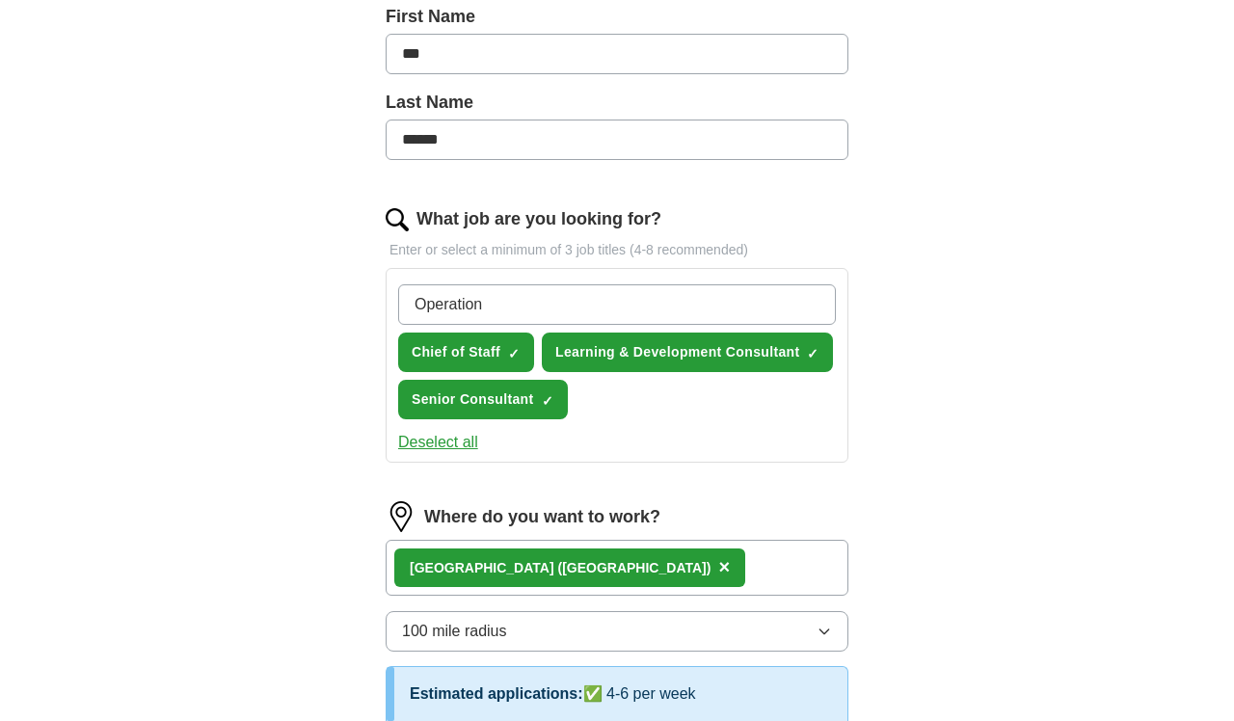
type input "Operations"
type input "COO"
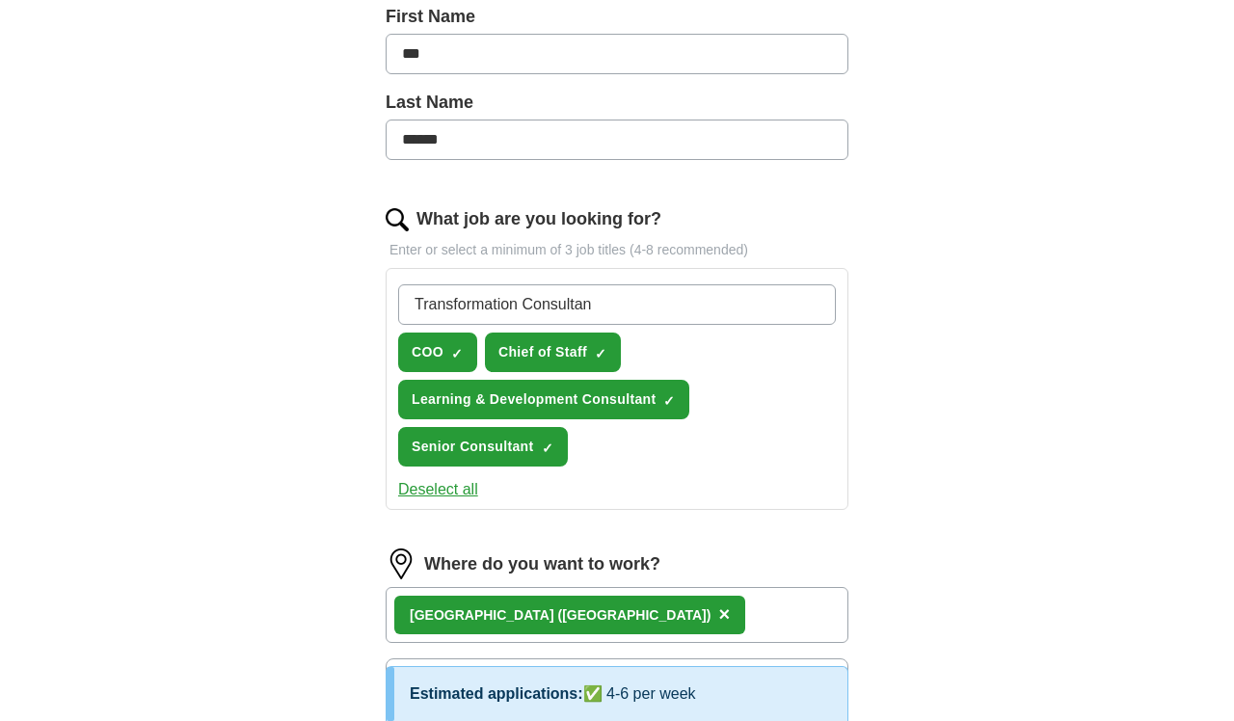
type input "Transformation Consultant"
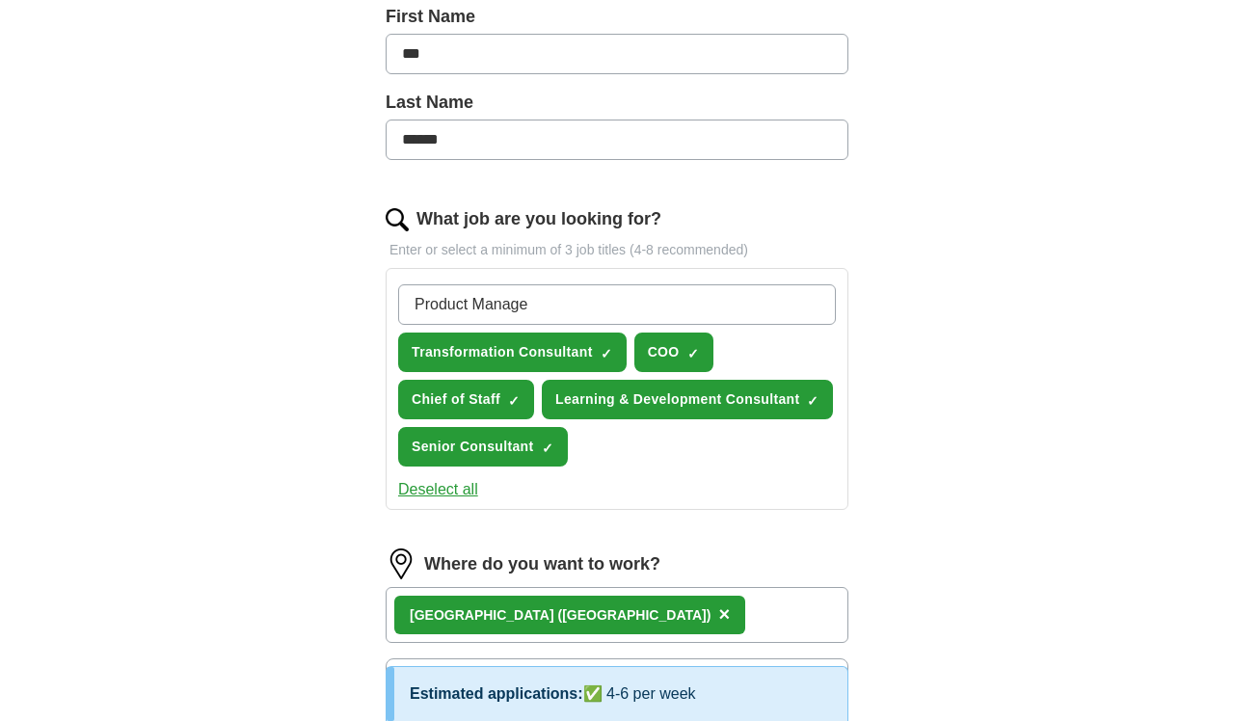
type input "Product Manager"
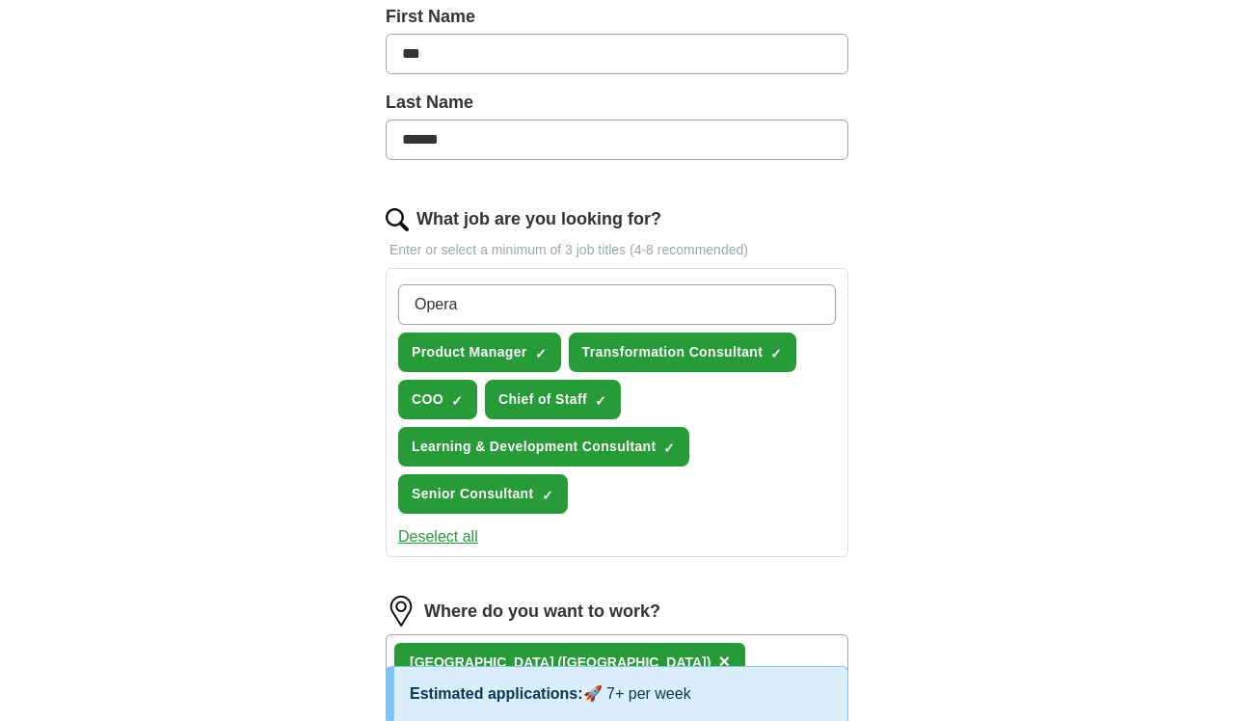
type input "Operat"
type input "Digital"
type input "Strategy and Innovation Lead"
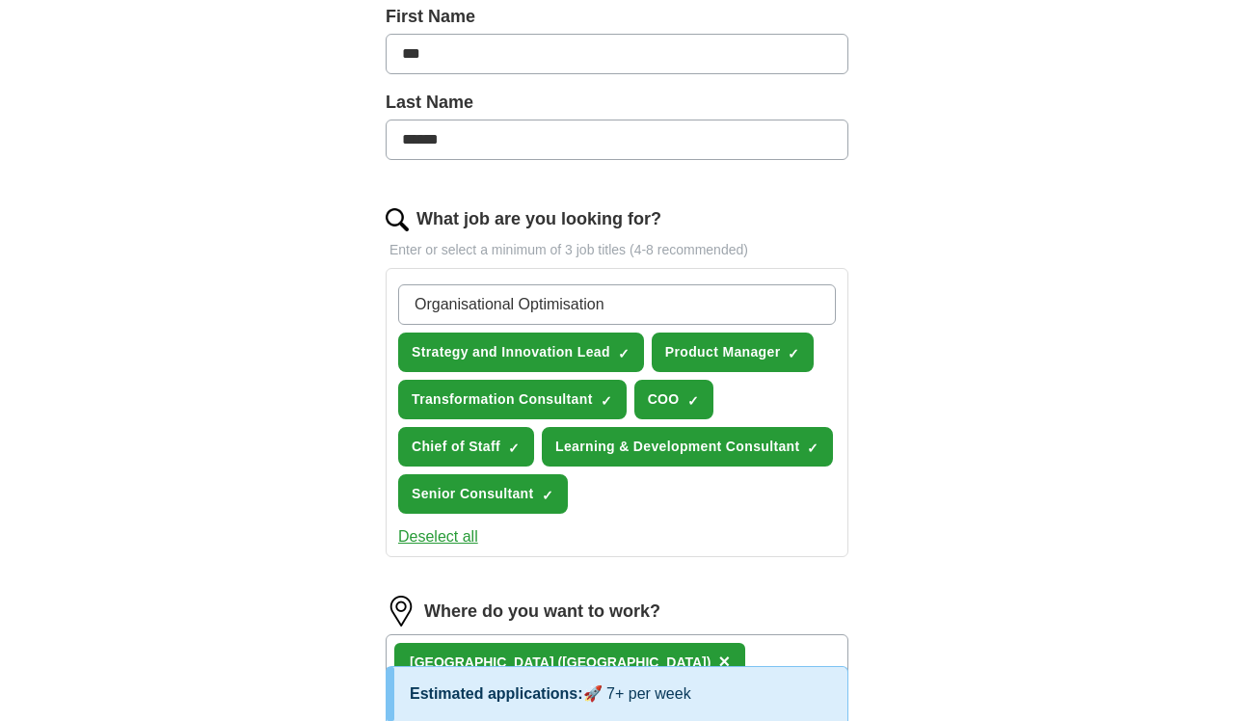
type input "Organisational"
type input "Digital Platform Lead"
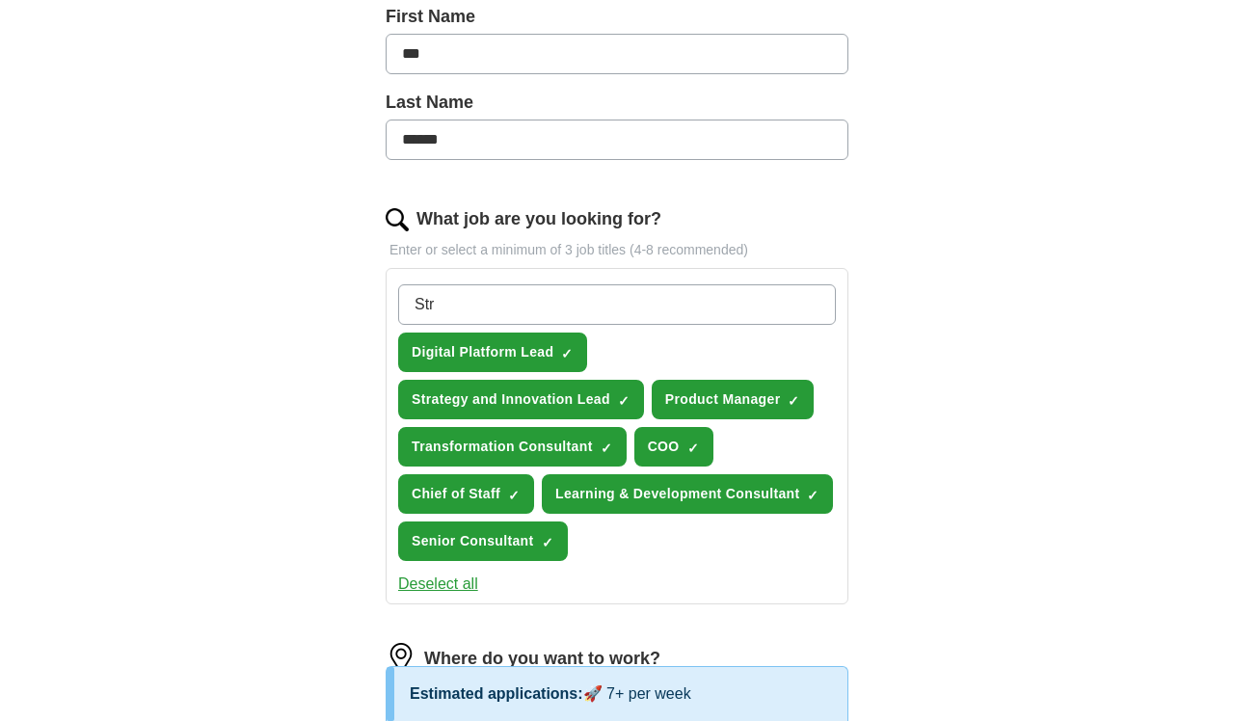
type input "Stra"
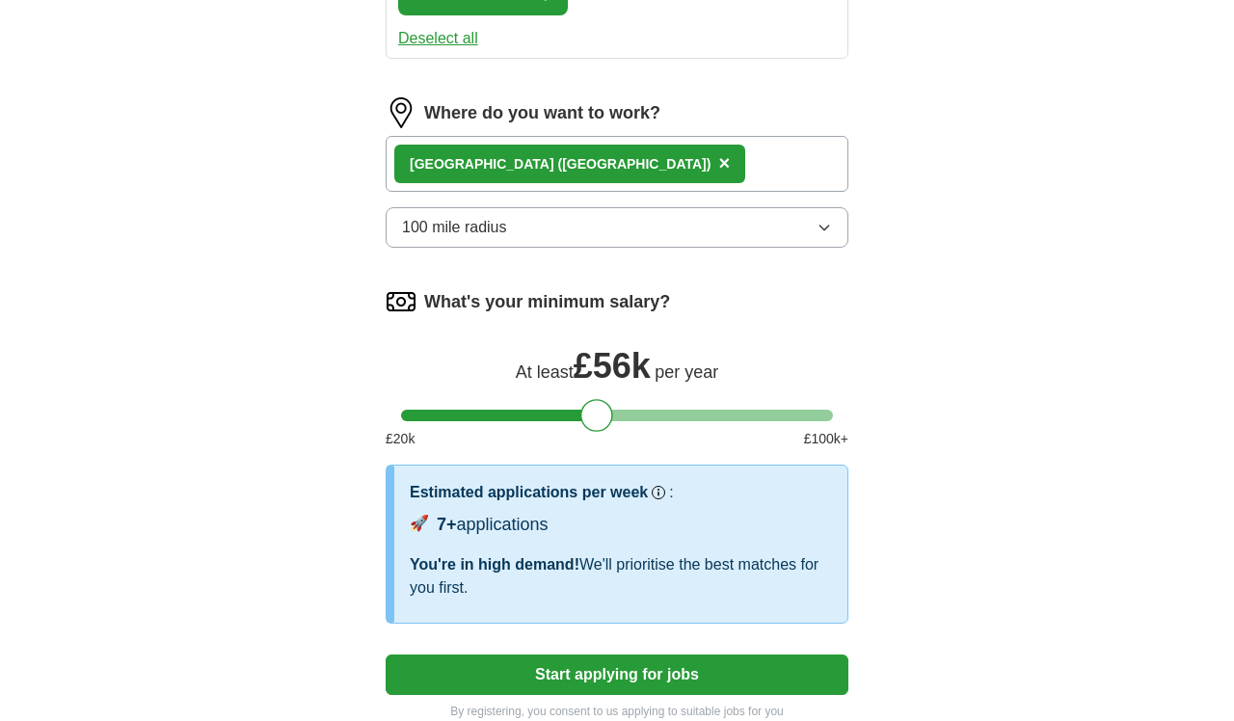
scroll to position [1000, 0]
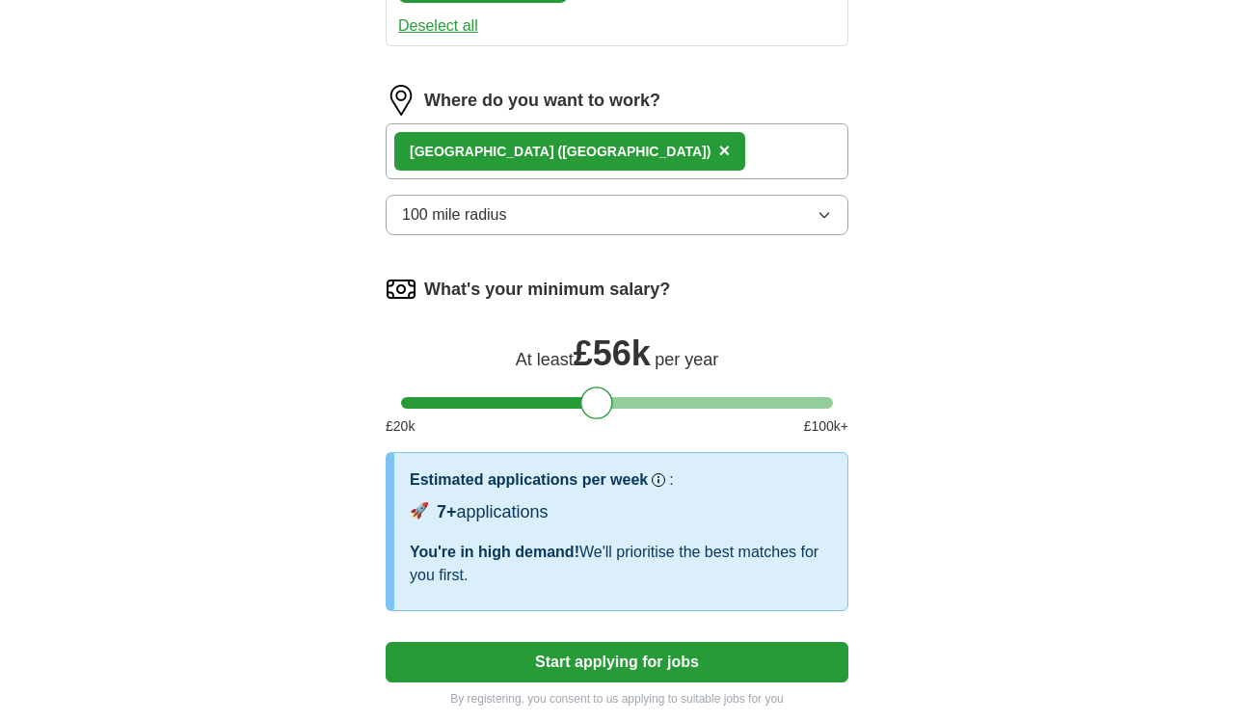
click at [596, 402] on div at bounding box center [596, 403] width 33 height 33
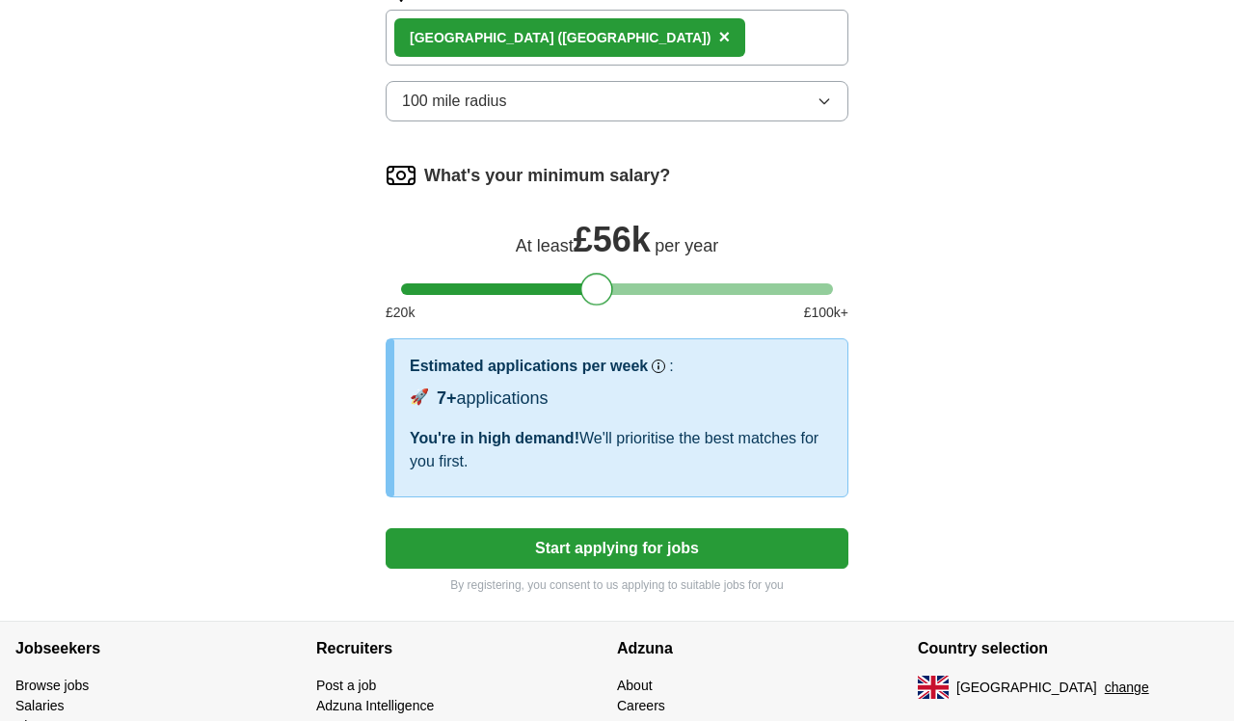
scroll to position [1115, 0]
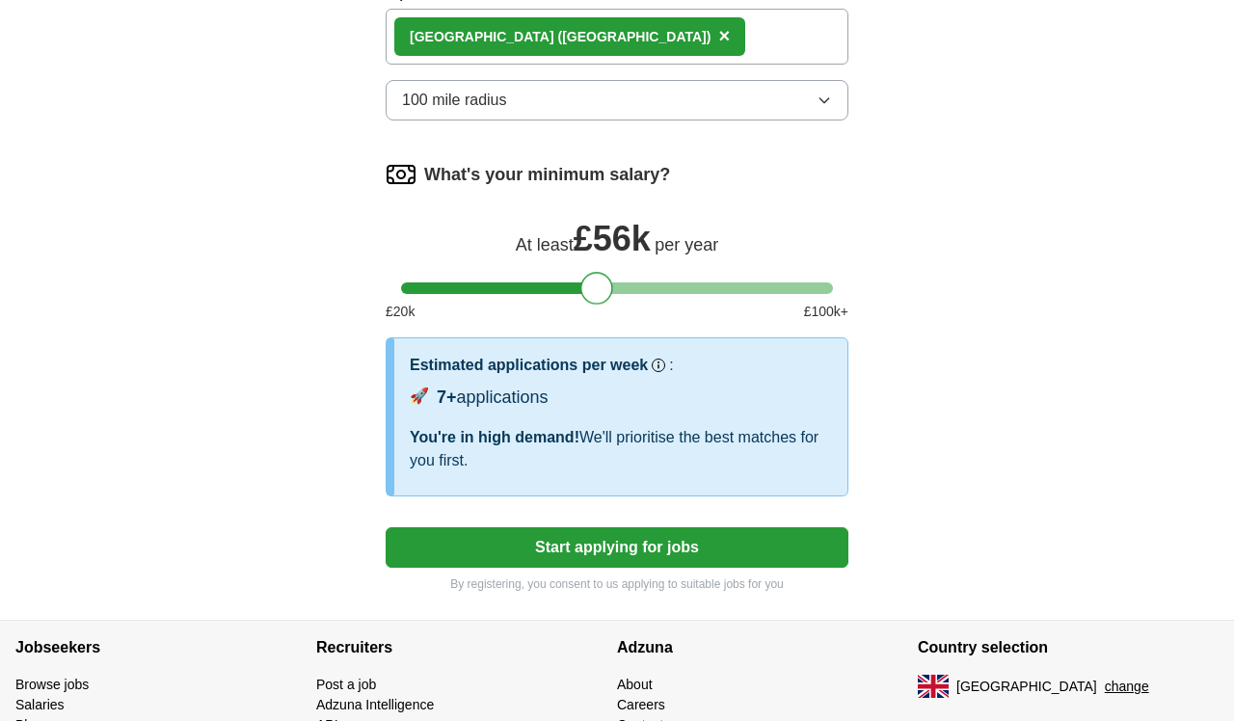
click at [616, 547] on button "Start applying for jobs" at bounding box center [617, 547] width 463 height 40
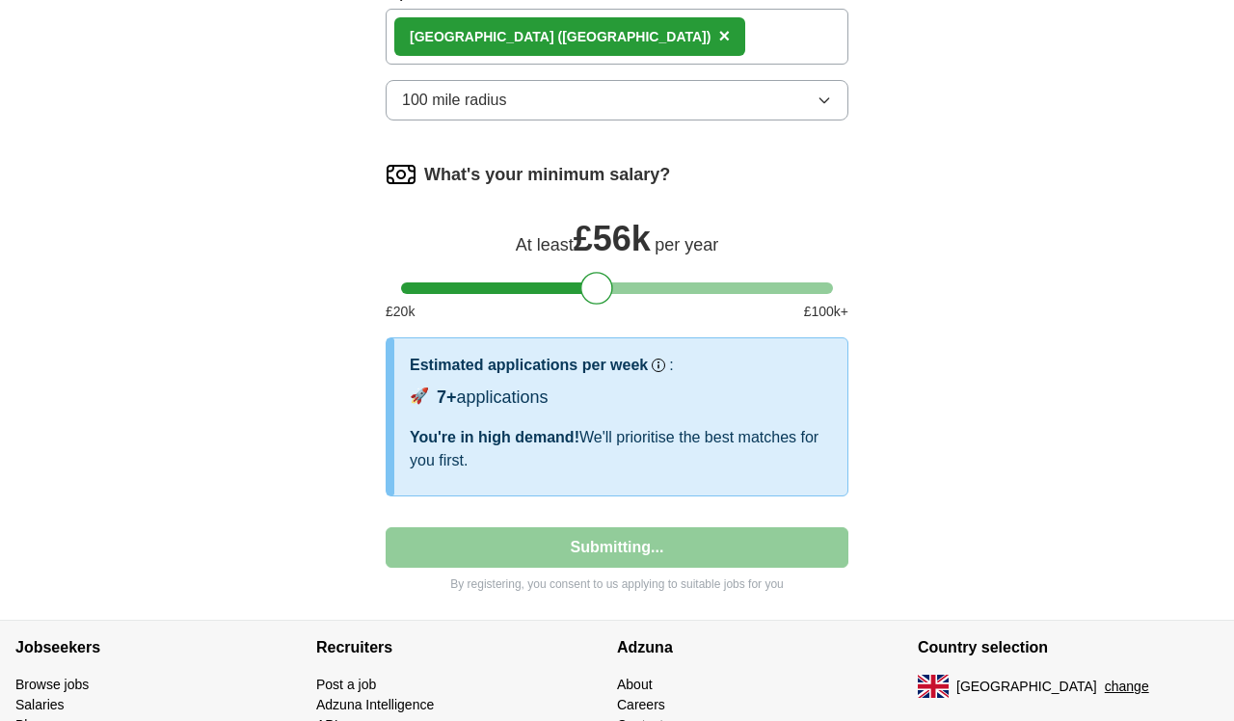
select select "**"
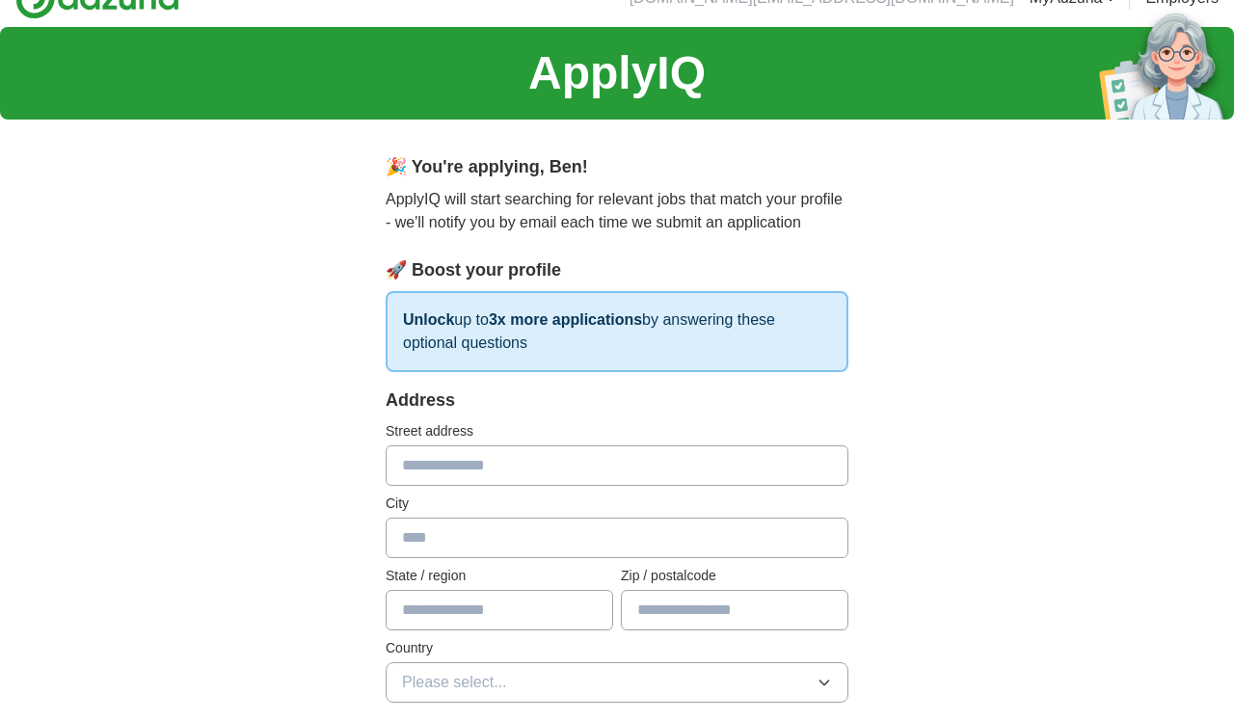
scroll to position [29, 0]
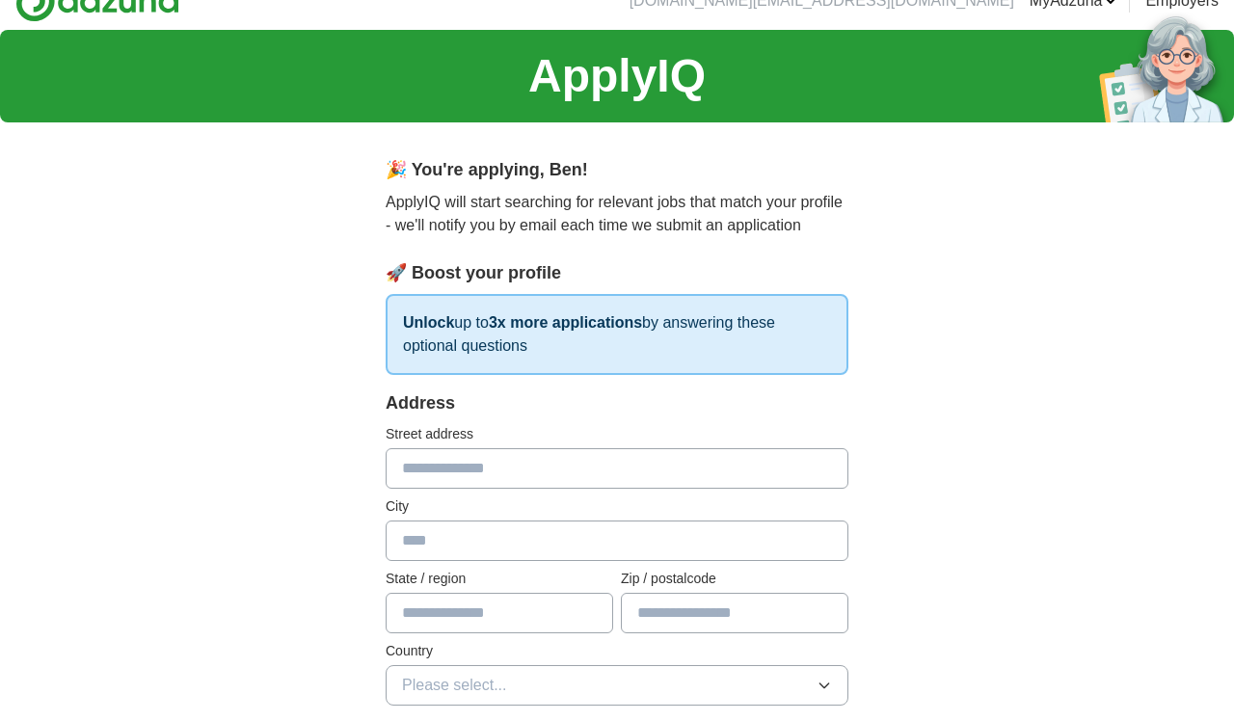
type input "*"
type input "**********"
type input "*********"
type input "*******"
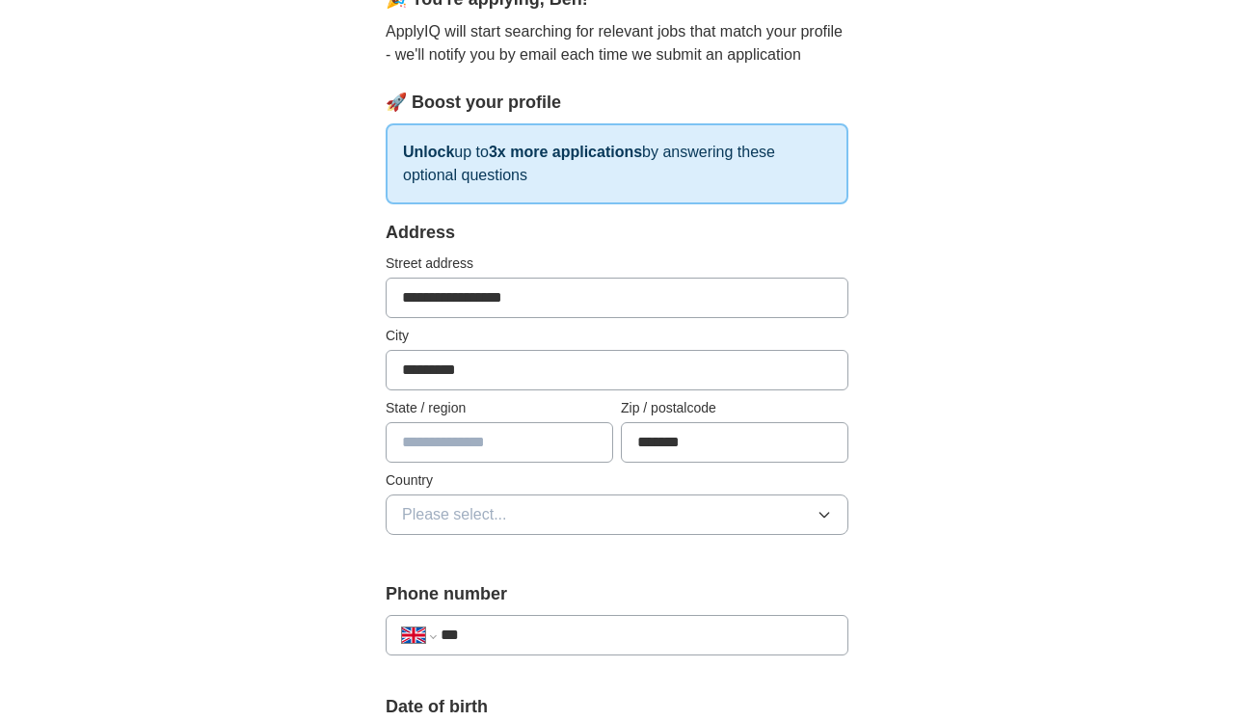
scroll to position [262, 0]
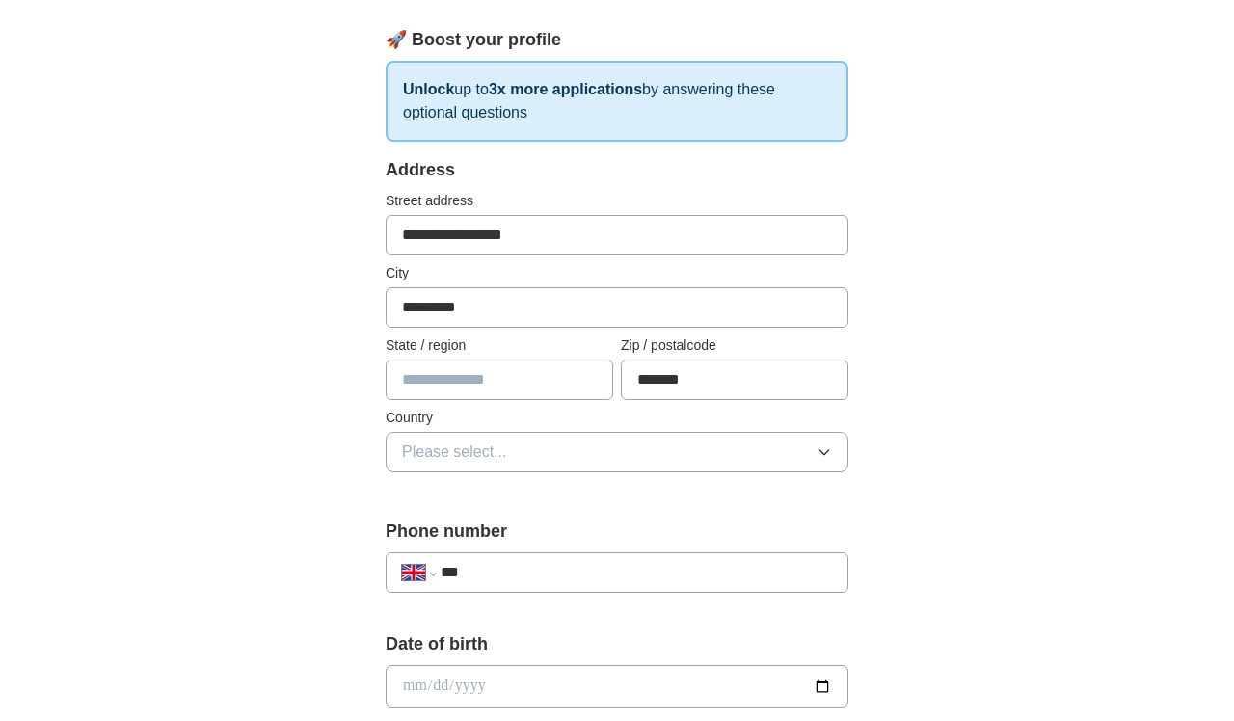
click at [800, 458] on button "Please select..." at bounding box center [617, 452] width 463 height 40
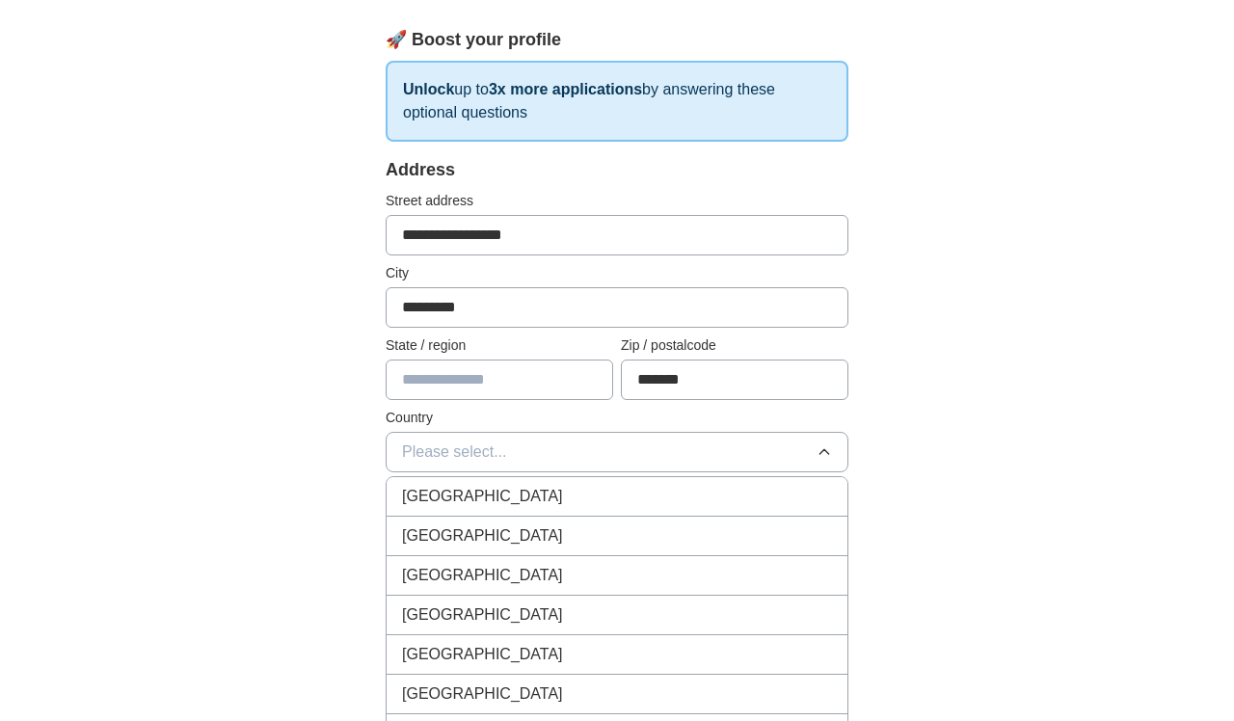
click at [740, 498] on div "[GEOGRAPHIC_DATA]" at bounding box center [617, 496] width 430 height 23
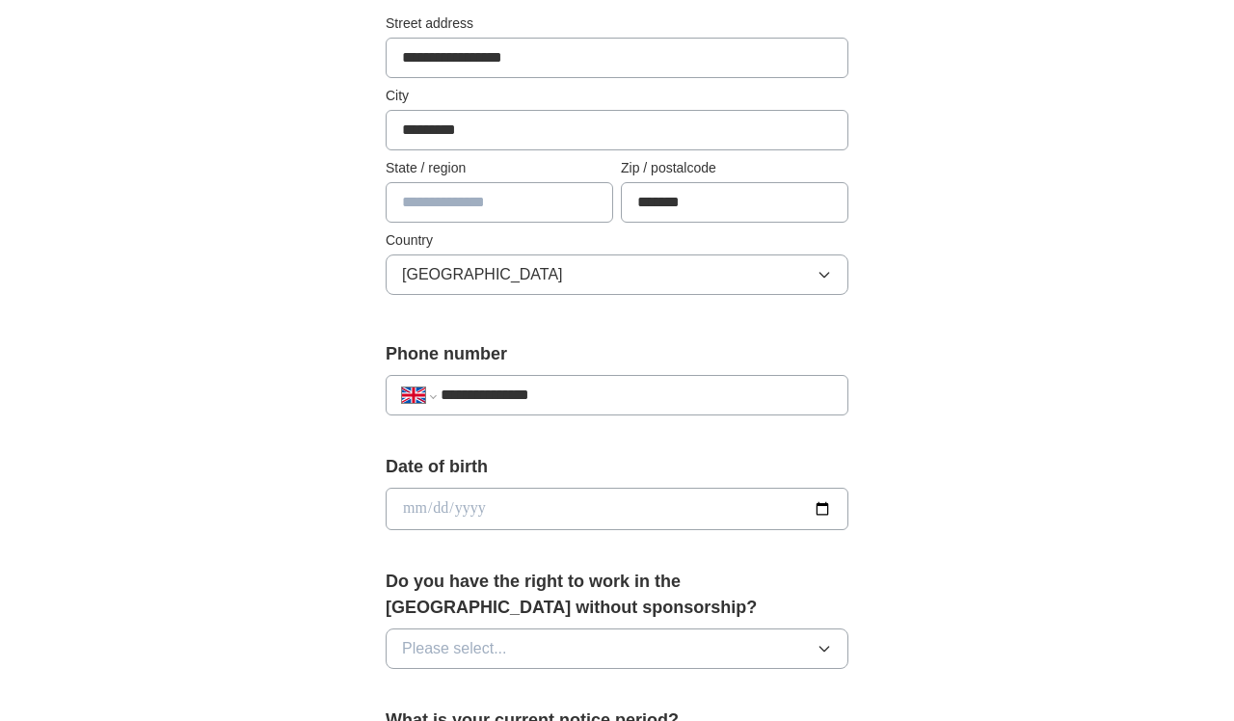
scroll to position [445, 0]
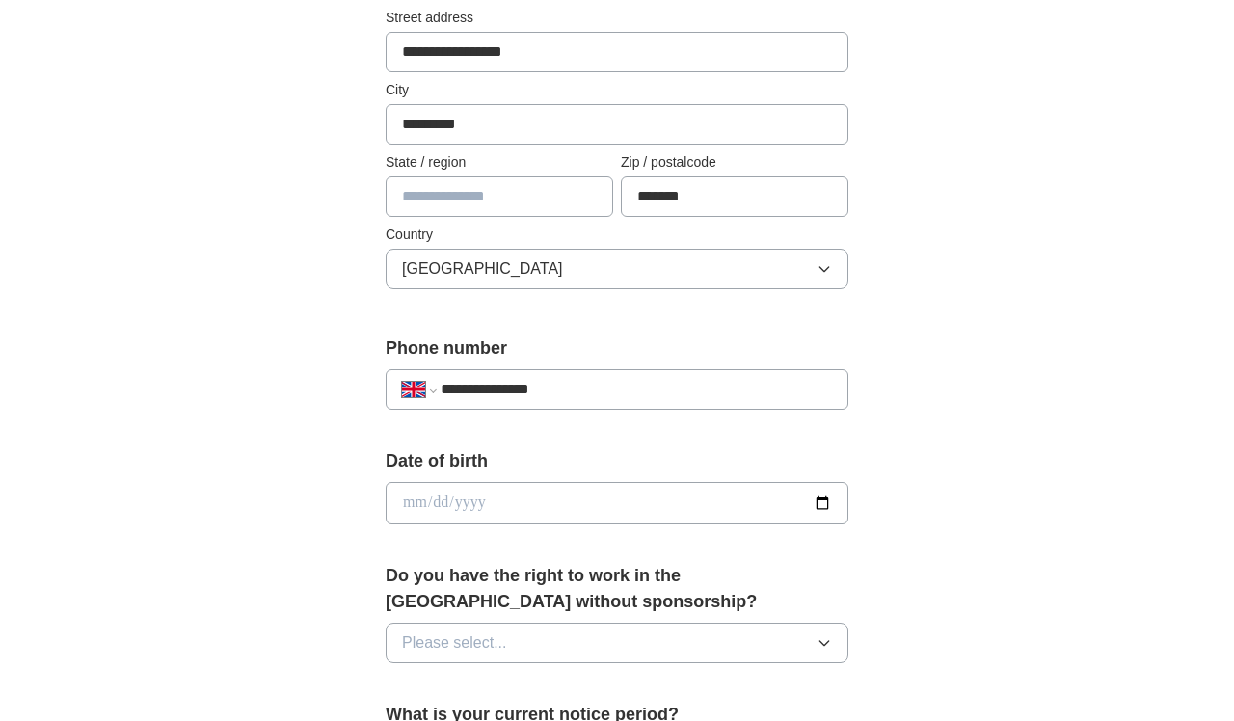
type input "**********"
click at [411, 500] on input "date" at bounding box center [617, 503] width 463 height 42
click at [433, 502] on input "date" at bounding box center [617, 503] width 463 height 42
type input "**********"
click at [929, 480] on div "**********" at bounding box center [617, 478] width 1234 height 1730
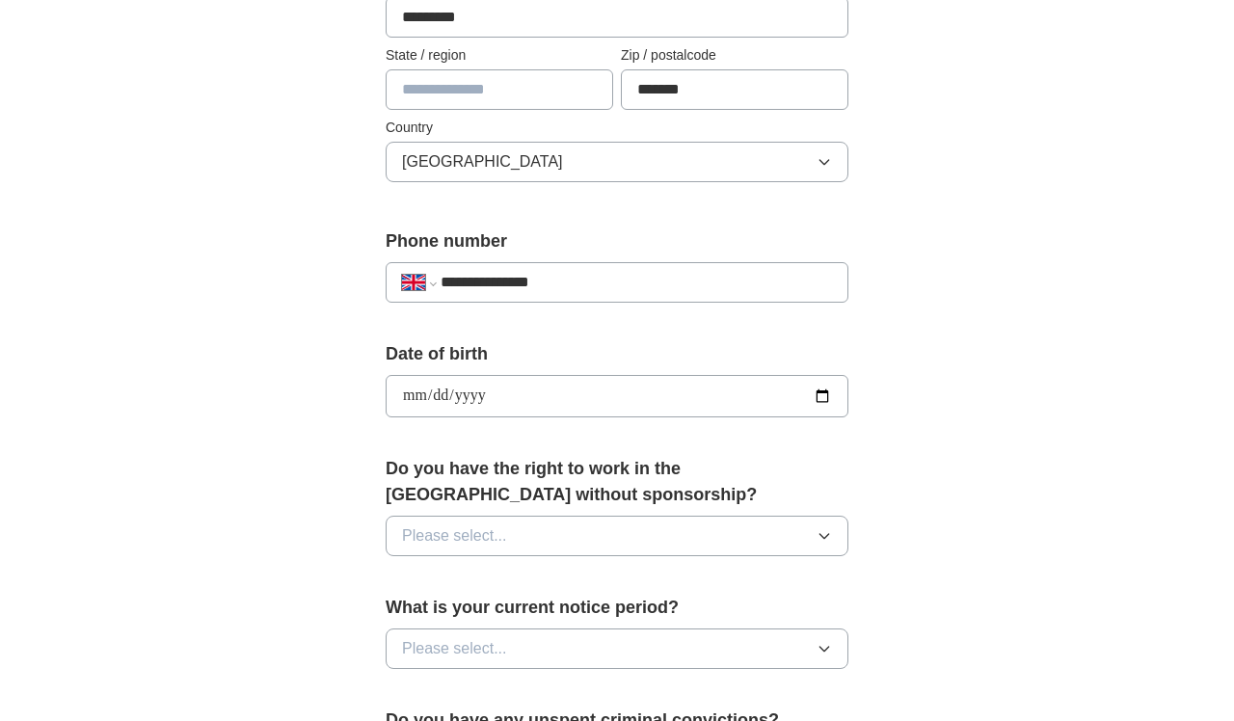
scroll to position [589, 0]
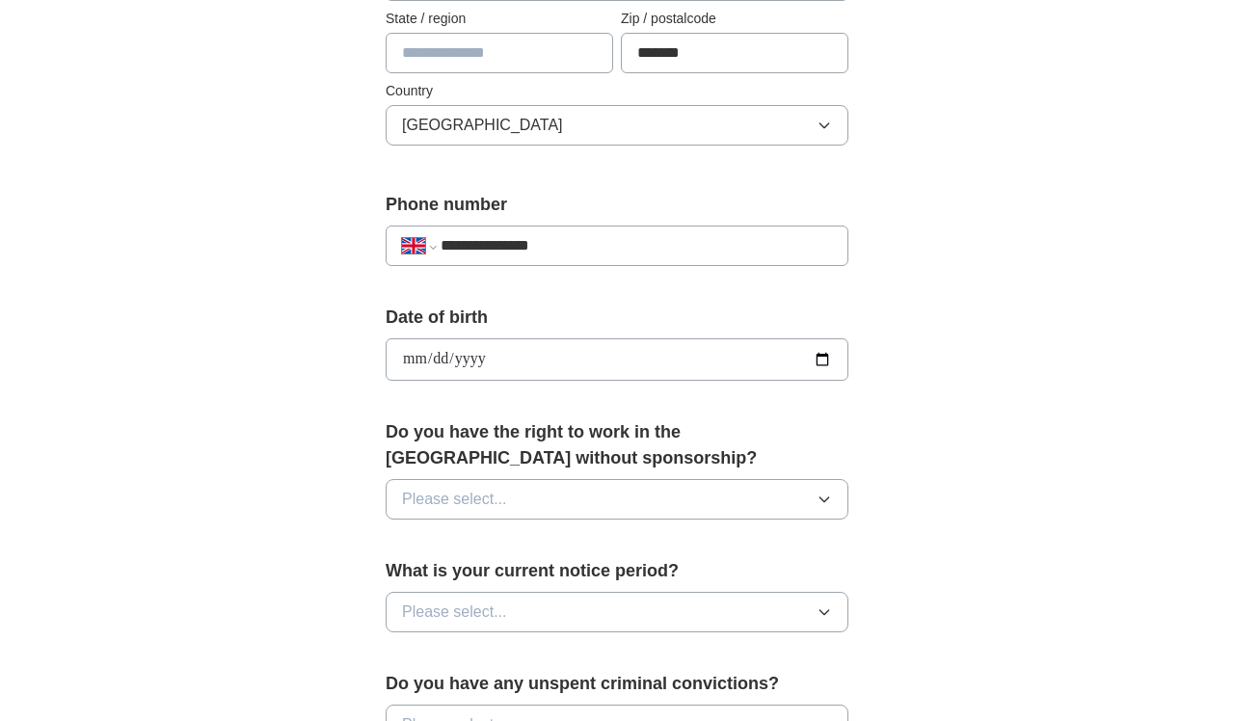
click at [746, 493] on button "Please select..." at bounding box center [617, 499] width 463 height 40
click at [639, 552] on div "Yes" at bounding box center [617, 543] width 430 height 23
click at [636, 612] on button "Please select..." at bounding box center [617, 612] width 463 height 40
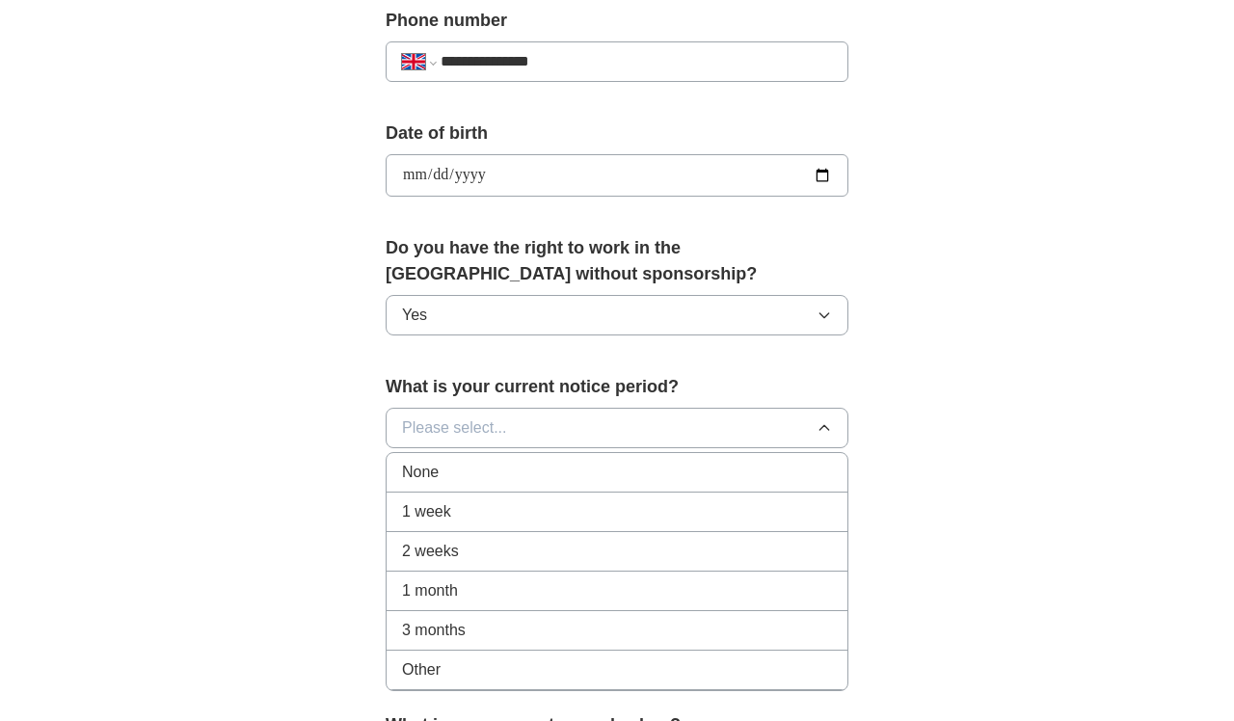
scroll to position [778, 0]
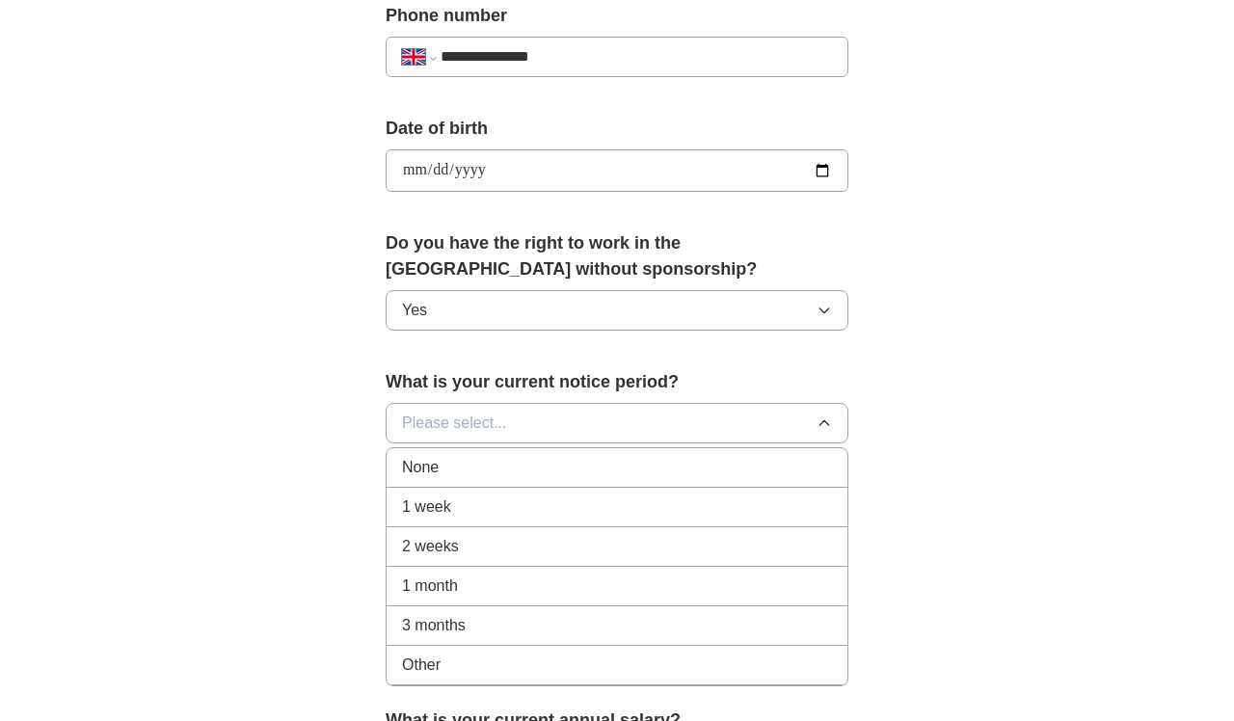
click at [611, 474] on div "None" at bounding box center [617, 467] width 430 height 23
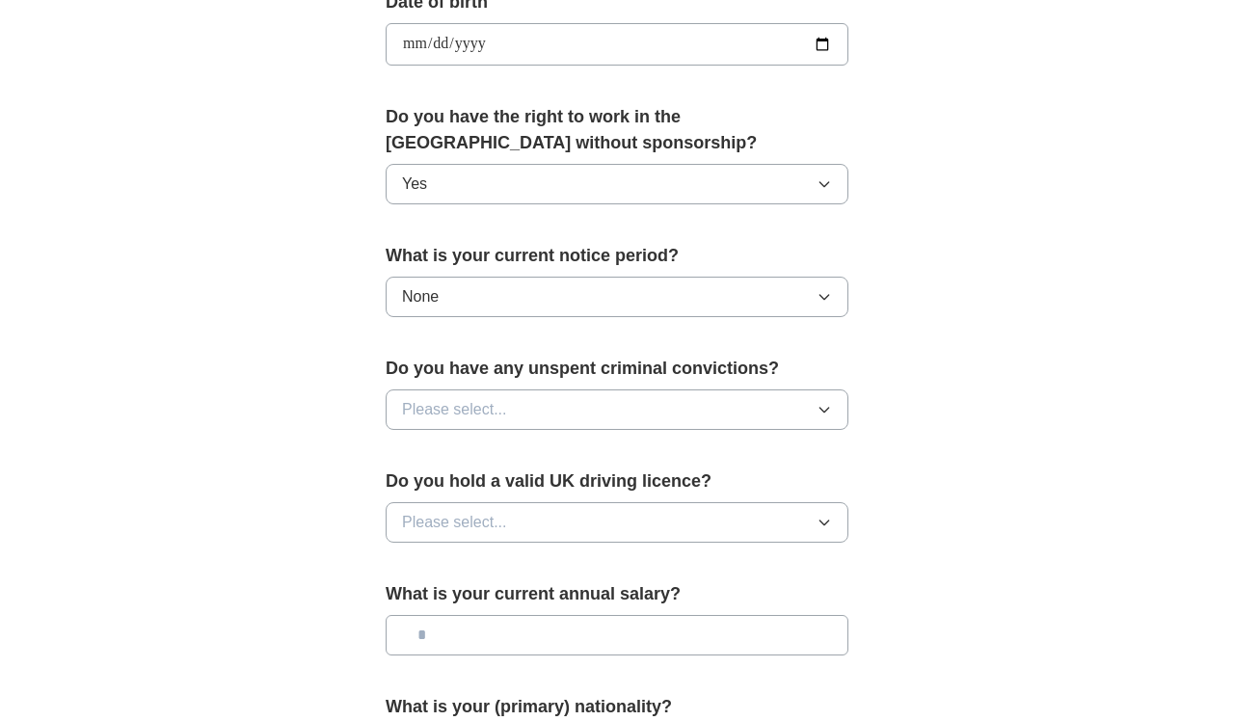
scroll to position [905, 0]
click at [777, 410] on button "Please select..." at bounding box center [617, 409] width 463 height 40
click at [613, 491] on div "No" at bounding box center [617, 492] width 430 height 23
click at [649, 523] on button "Please select..." at bounding box center [617, 521] width 463 height 40
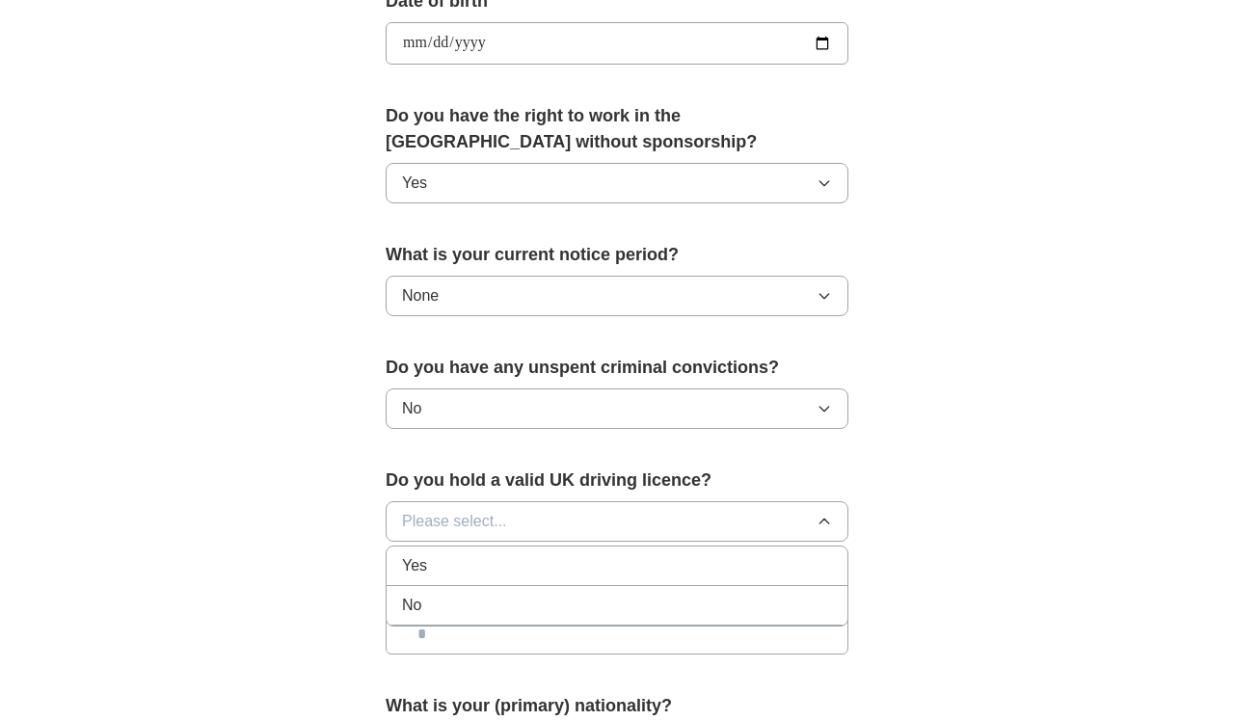
click at [610, 571] on div "Yes" at bounding box center [617, 565] width 430 height 23
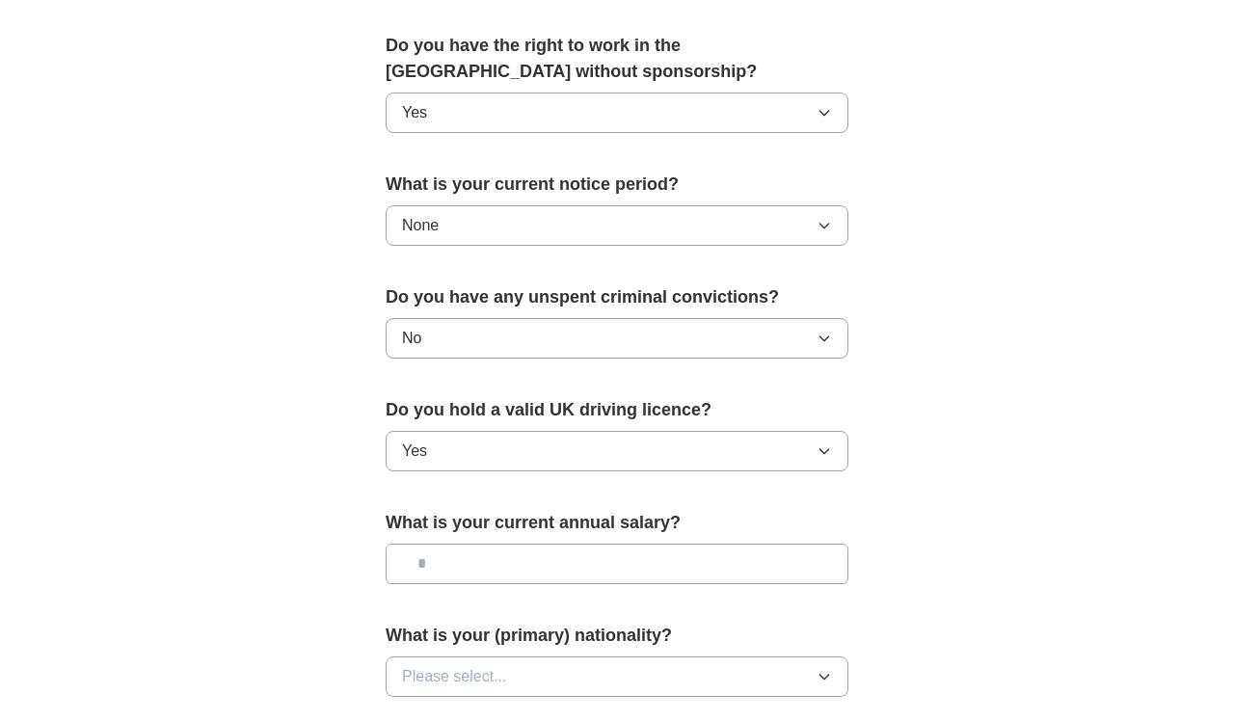
scroll to position [983, 0]
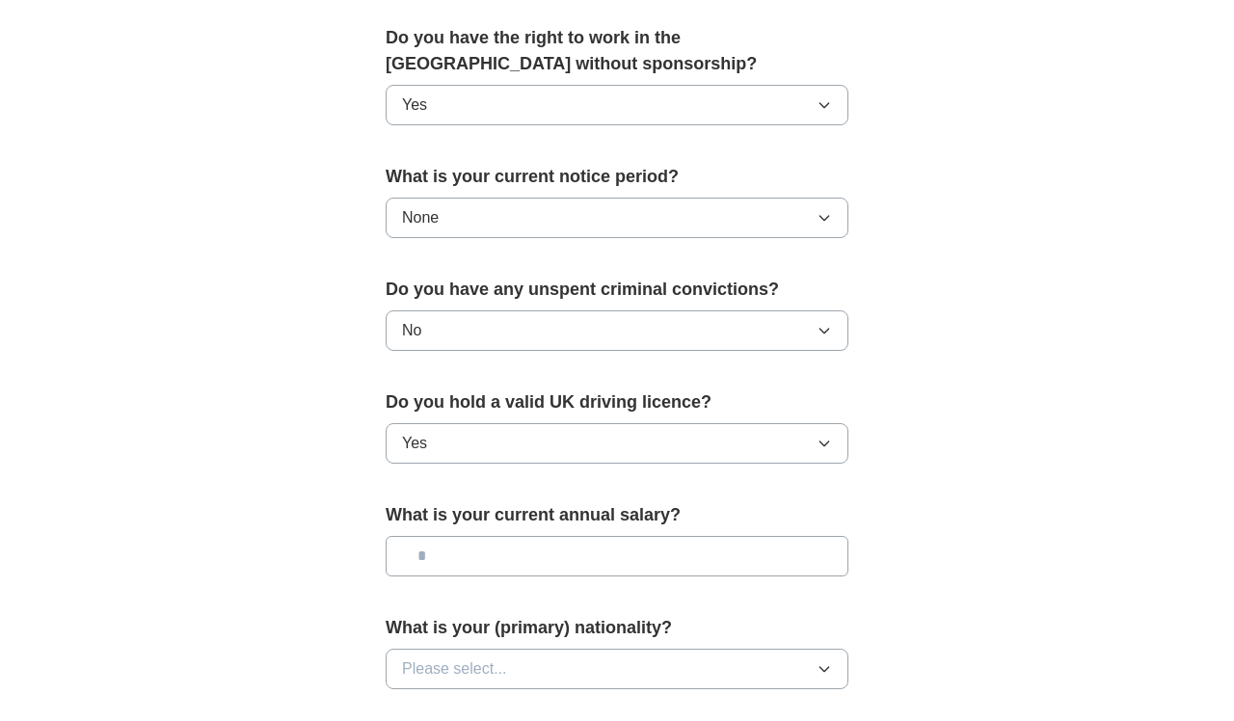
click at [684, 558] on input "text" at bounding box center [617, 556] width 463 height 40
type input "*******"
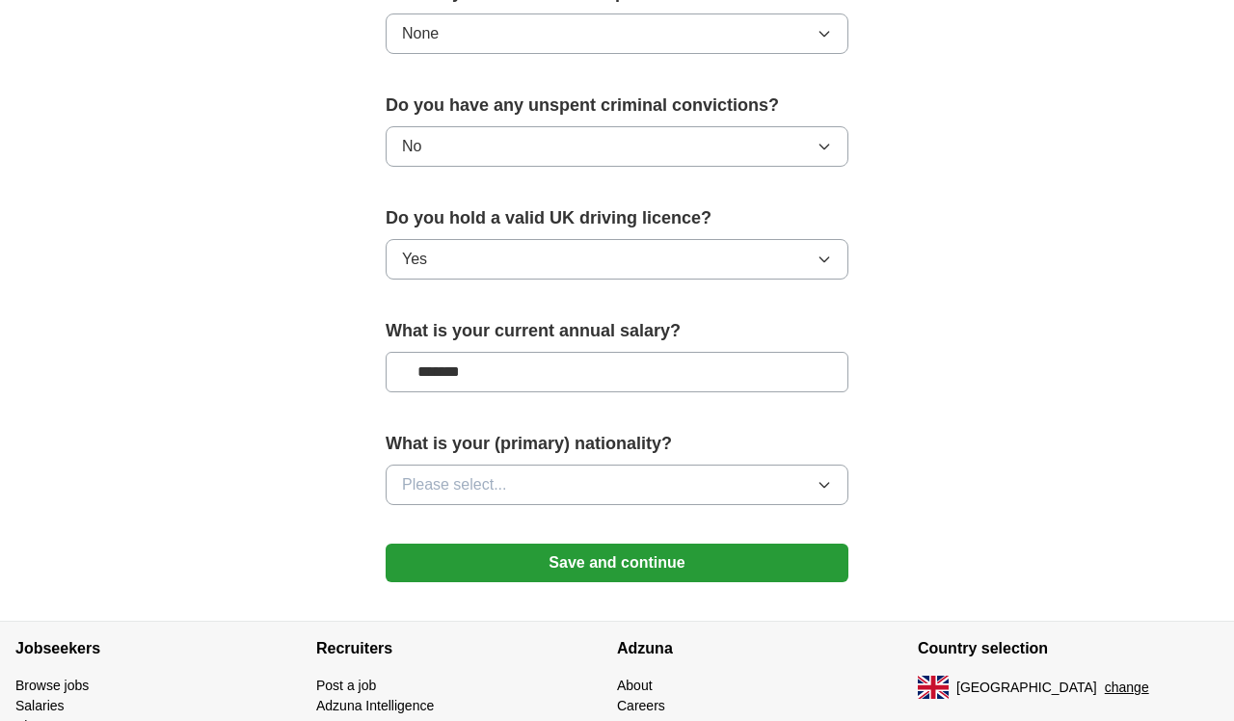
scroll to position [1206, 0]
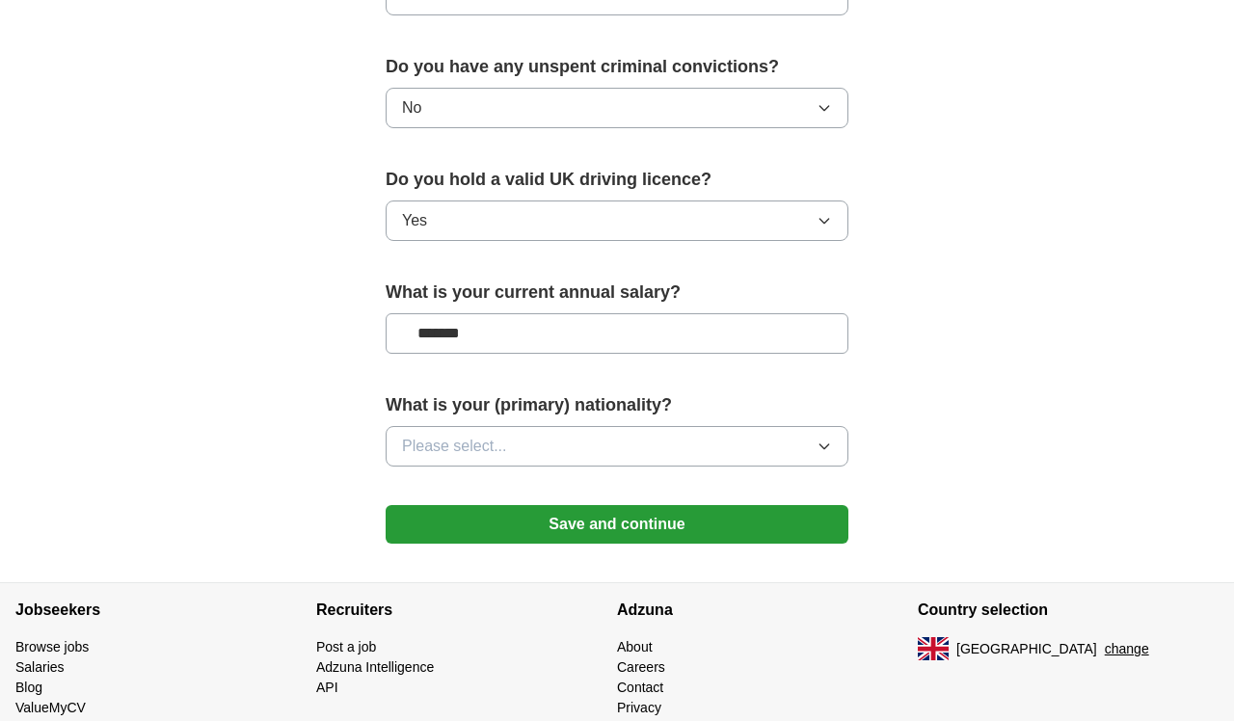
click at [758, 453] on button "Please select..." at bounding box center [617, 446] width 463 height 40
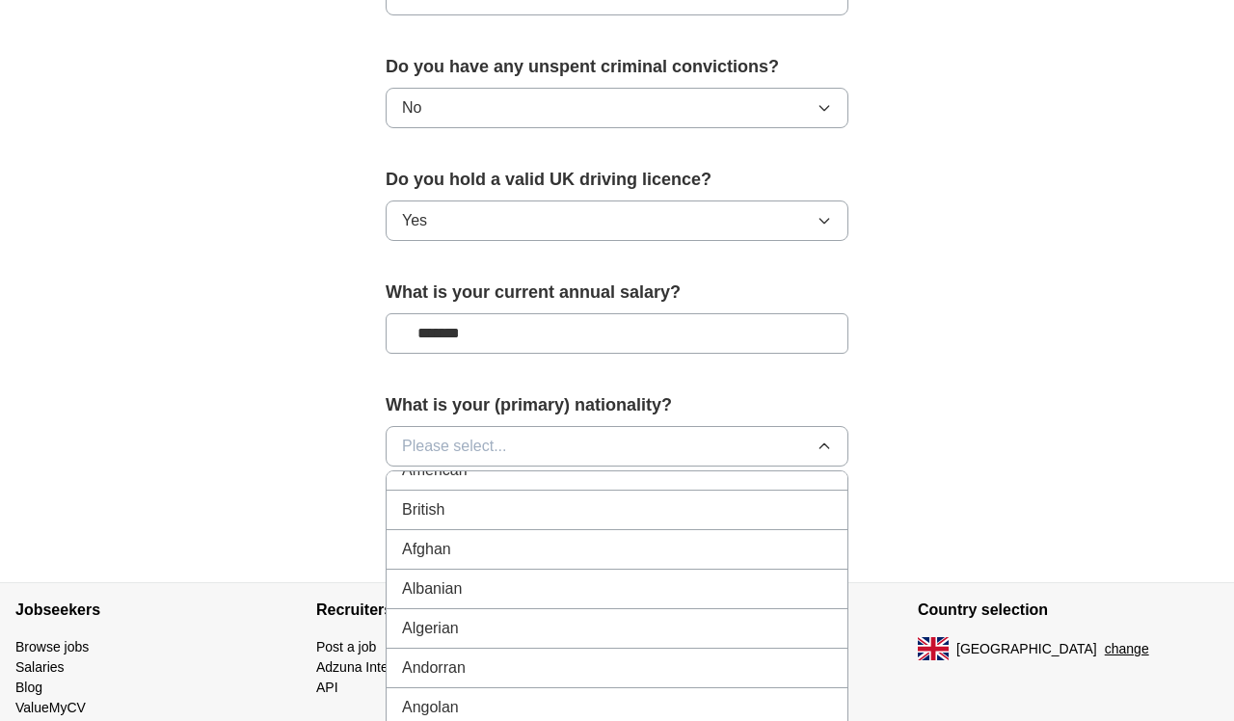
scroll to position [24, 0]
click at [627, 510] on div "British" at bounding box center [617, 506] width 430 height 23
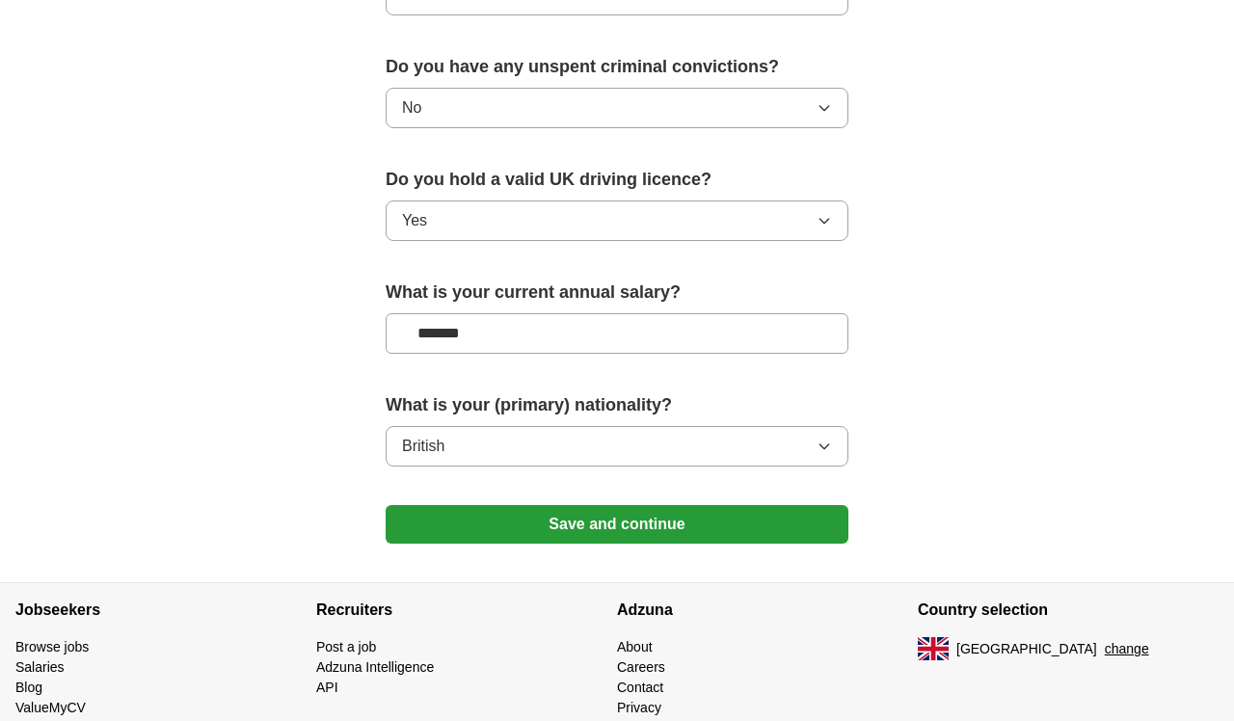
click at [626, 514] on button "Save and continue" at bounding box center [617, 524] width 463 height 39
